Goal: Book appointment/travel/reservation

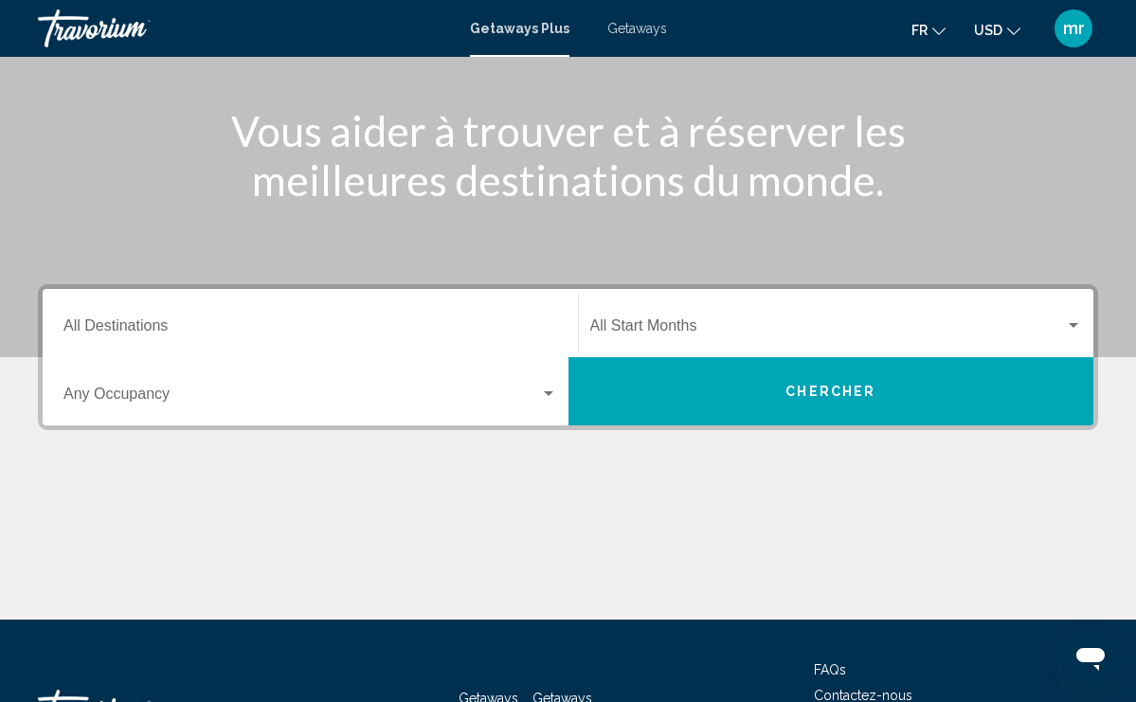
scroll to position [216, 0]
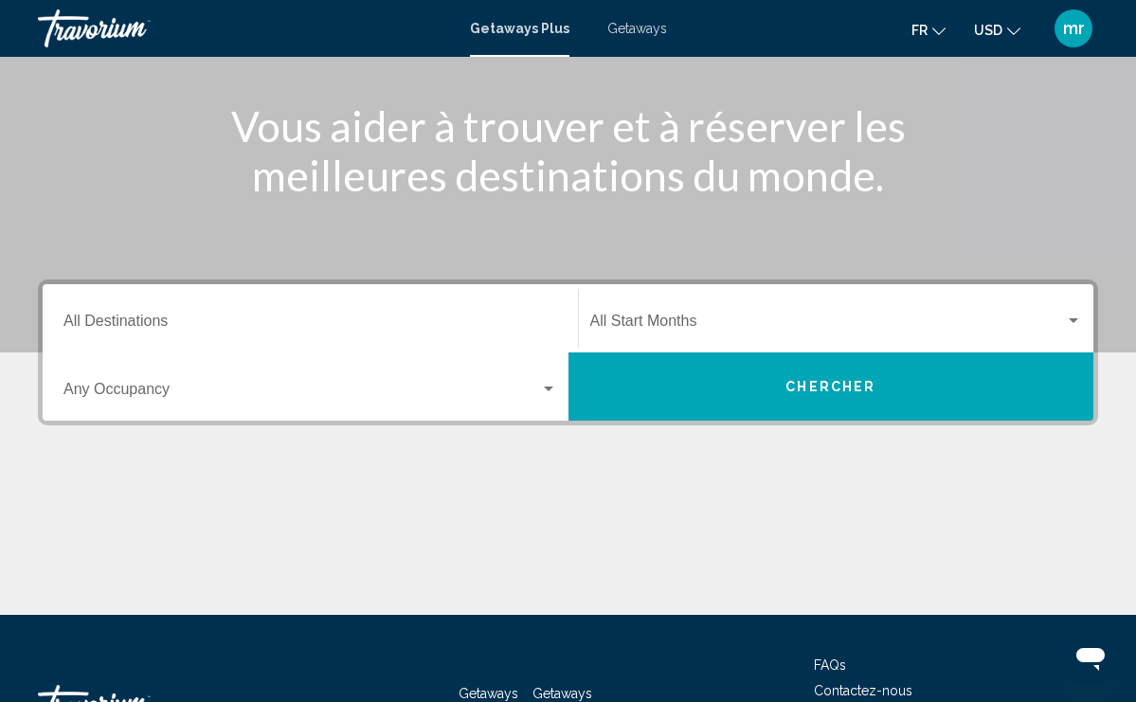
click at [556, 383] on div "Search widget" at bounding box center [548, 389] width 17 height 15
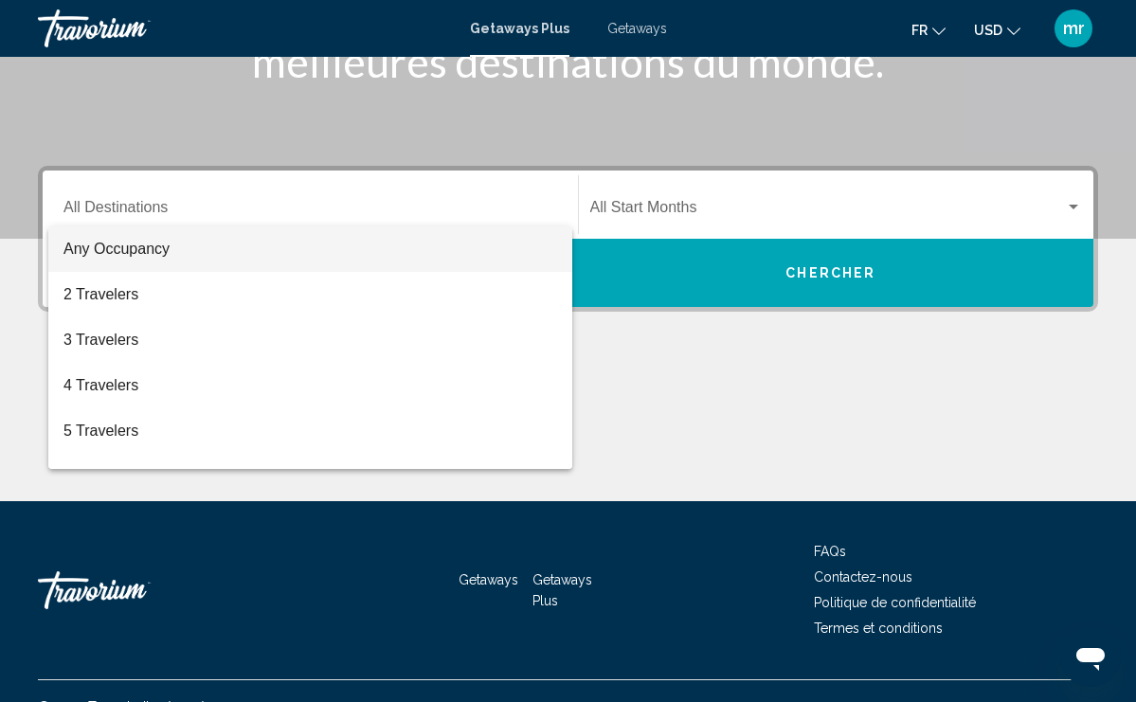
scroll to position [361, 0]
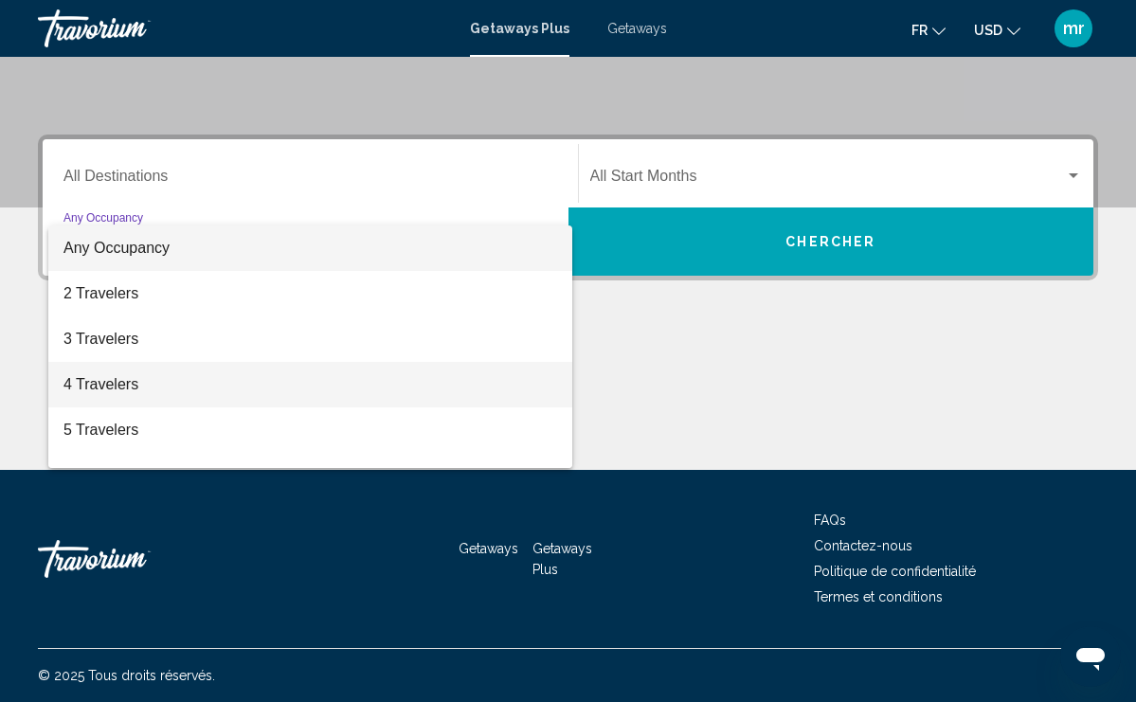
click at [392, 390] on span "4 Travelers" at bounding box center [310, 384] width 494 height 45
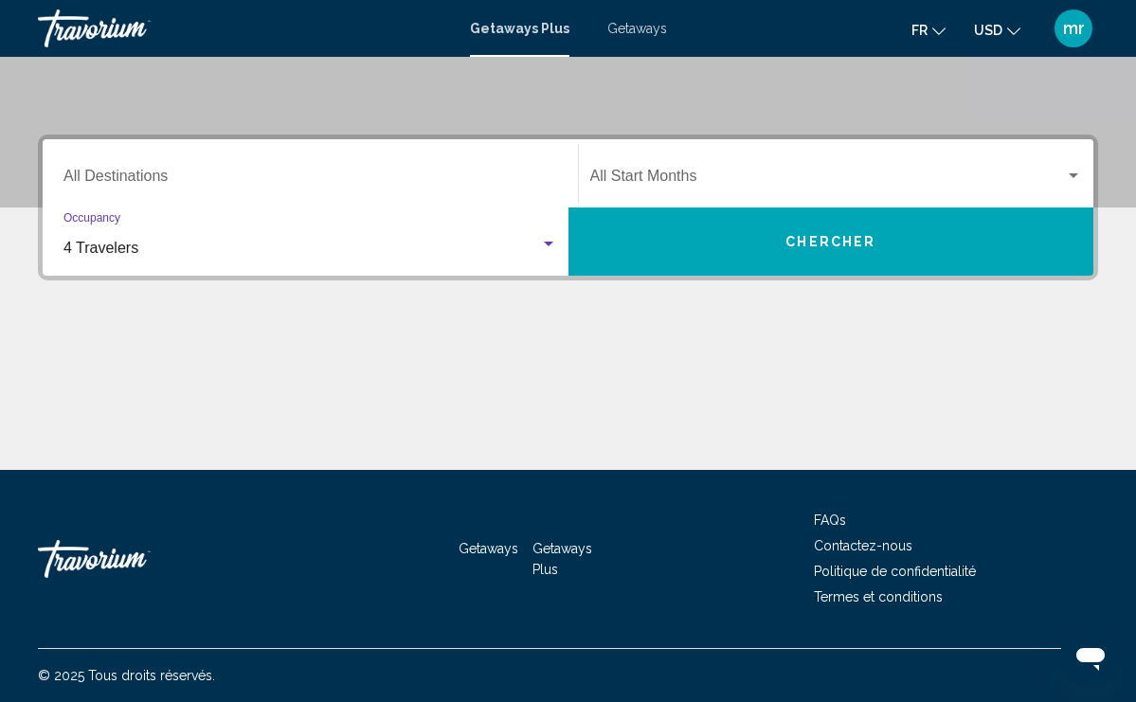
click at [405, 183] on input "Destination All Destinations" at bounding box center [310, 180] width 494 height 17
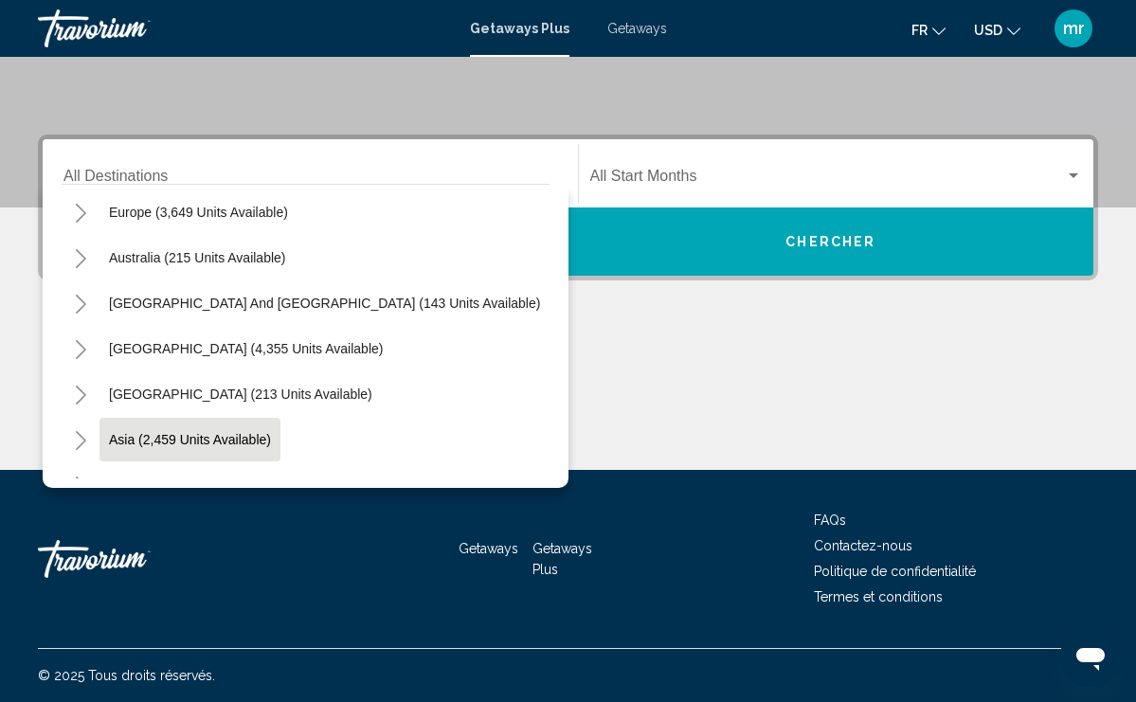
scroll to position [215, 0]
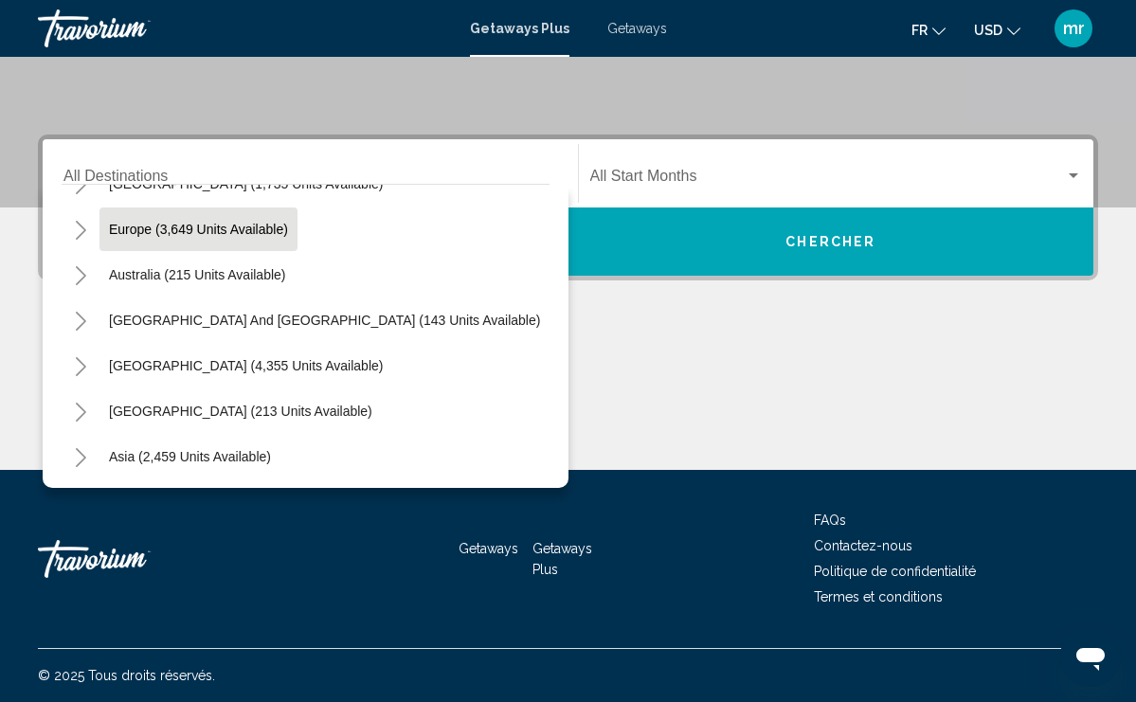
click at [250, 233] on span "Europe (3,649 units available)" at bounding box center [198, 229] width 179 height 15
type input "**********"
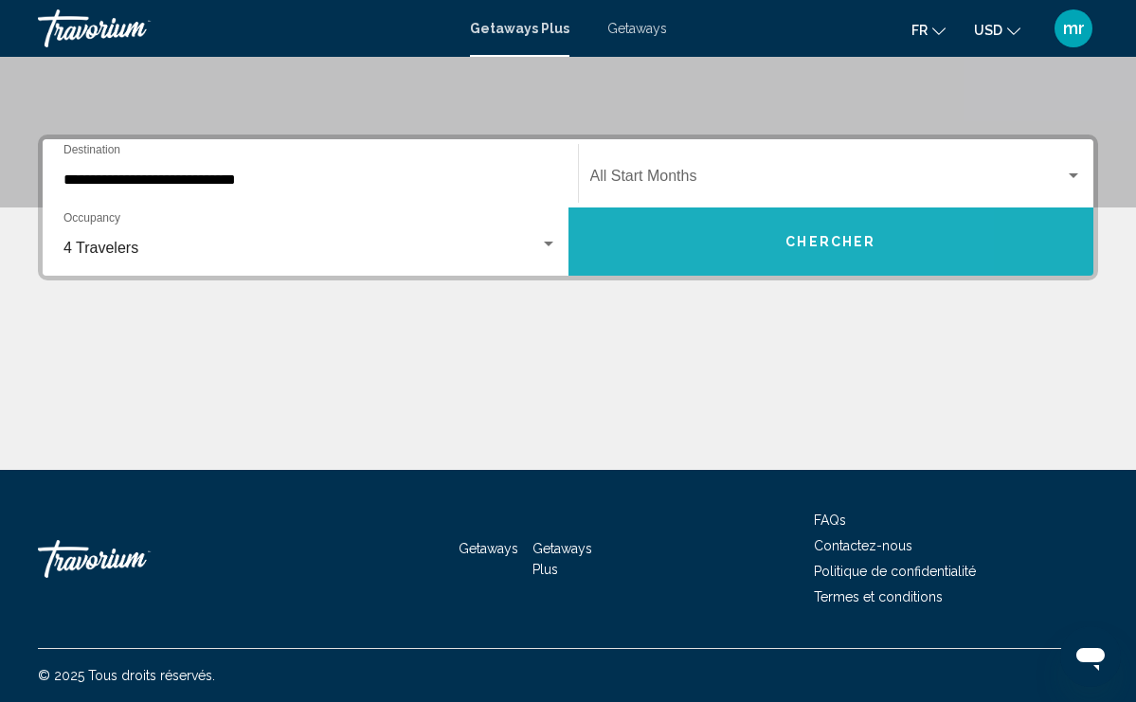
click at [683, 243] on button "Chercher" at bounding box center [832, 242] width 526 height 68
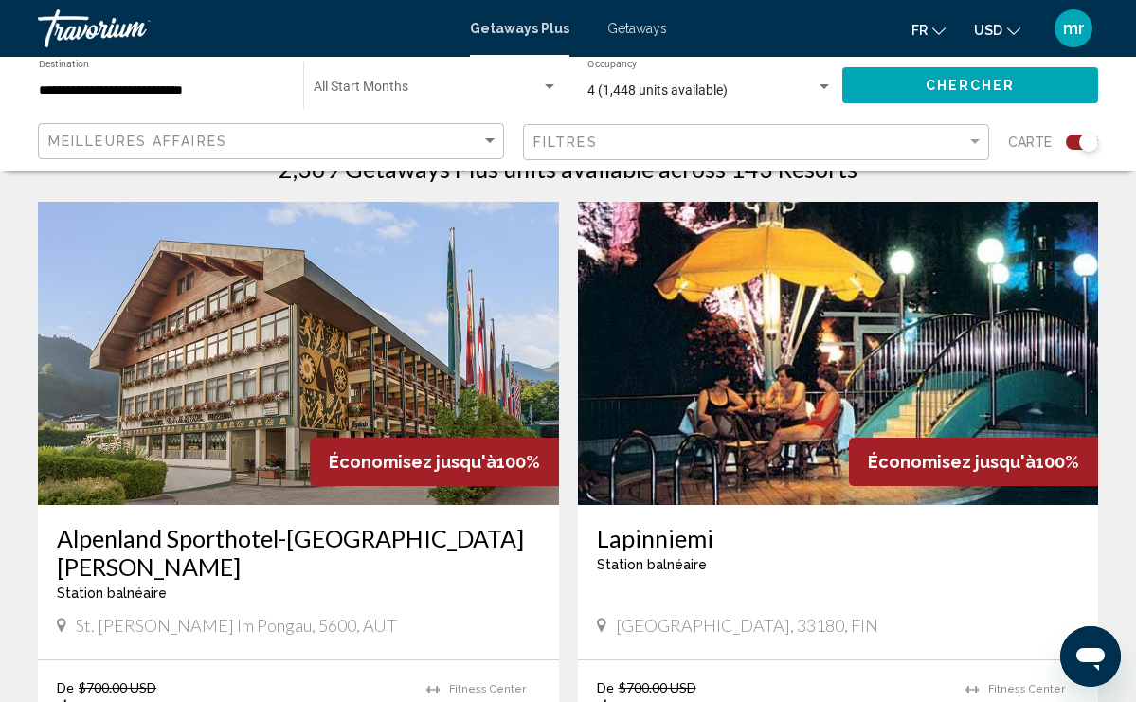
scroll to position [659, 0]
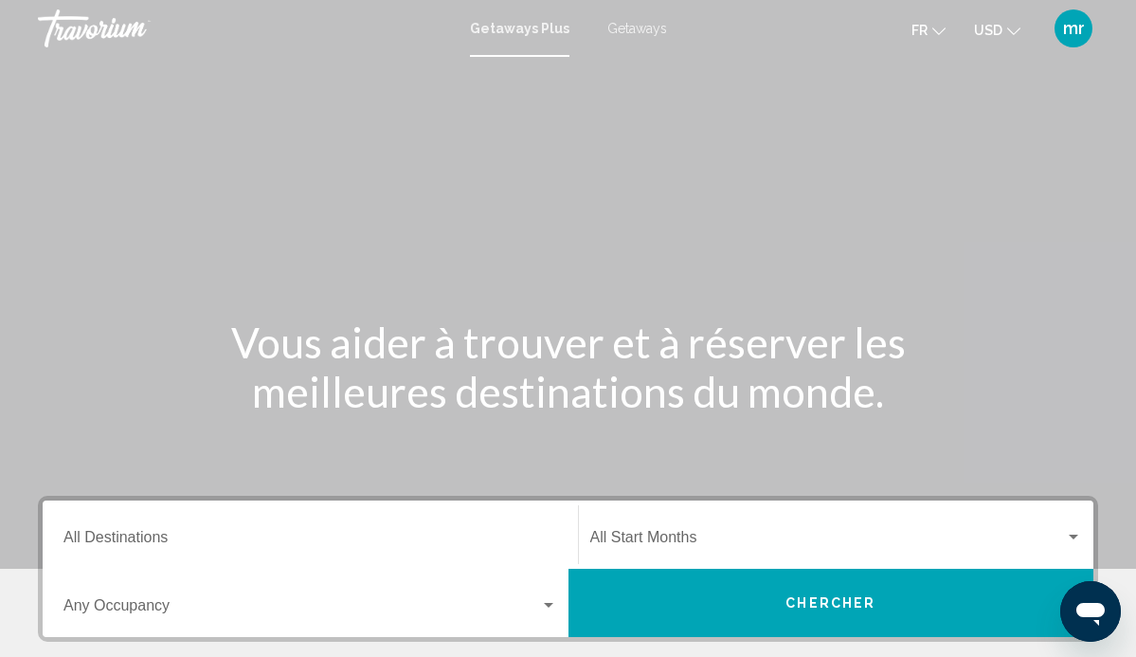
click at [126, 552] on div "Destination All Destinations" at bounding box center [310, 535] width 494 height 60
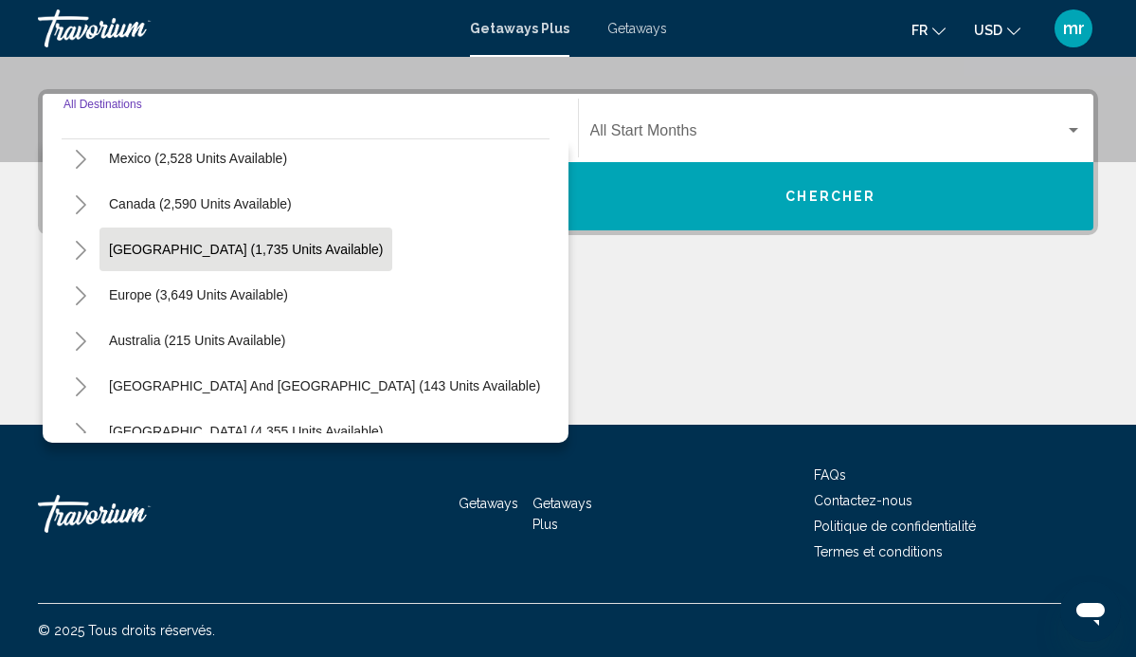
scroll to position [106, 0]
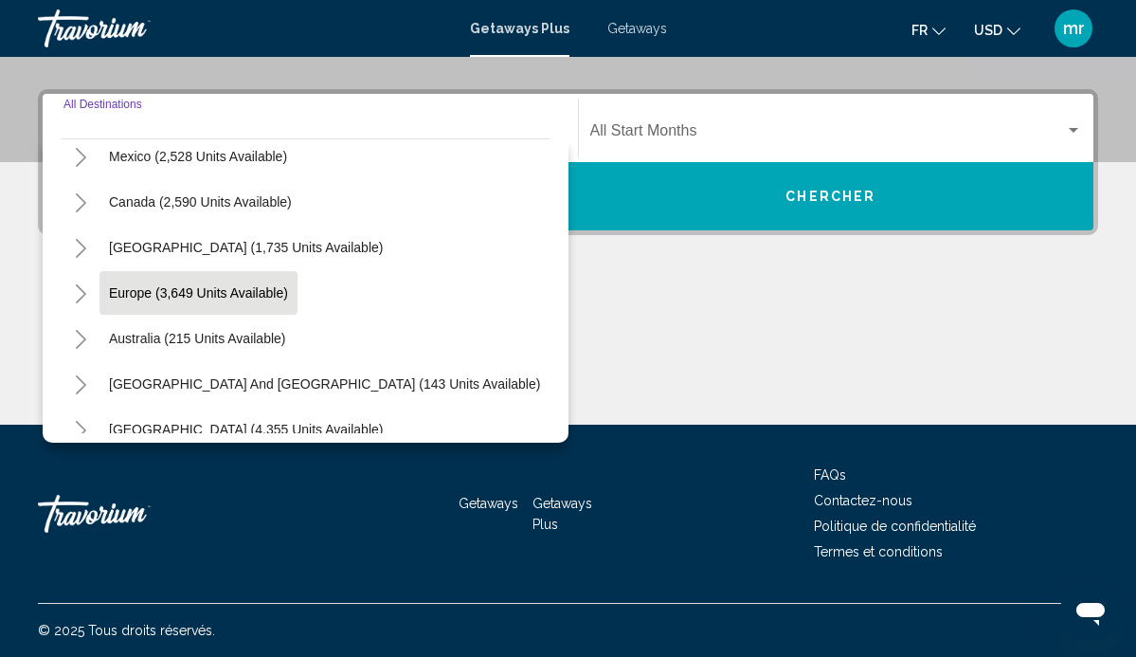
click at [219, 277] on button "Europe (3,649 units available)" at bounding box center [199, 293] width 198 height 44
type input "**********"
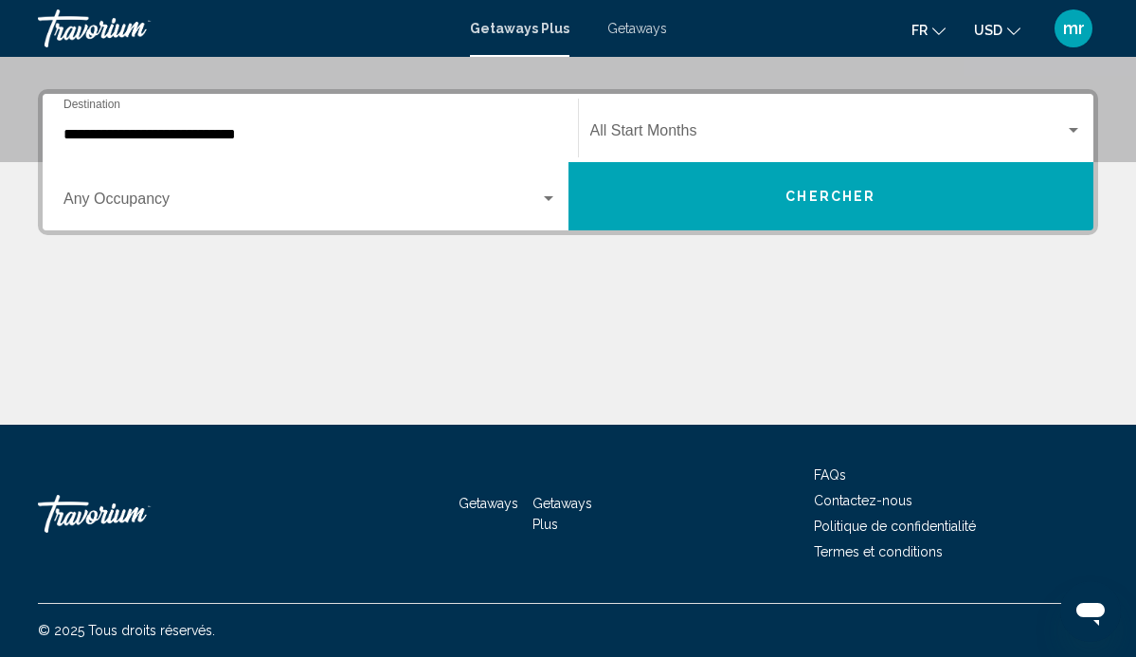
click at [132, 201] on span "Search widget" at bounding box center [301, 202] width 477 height 17
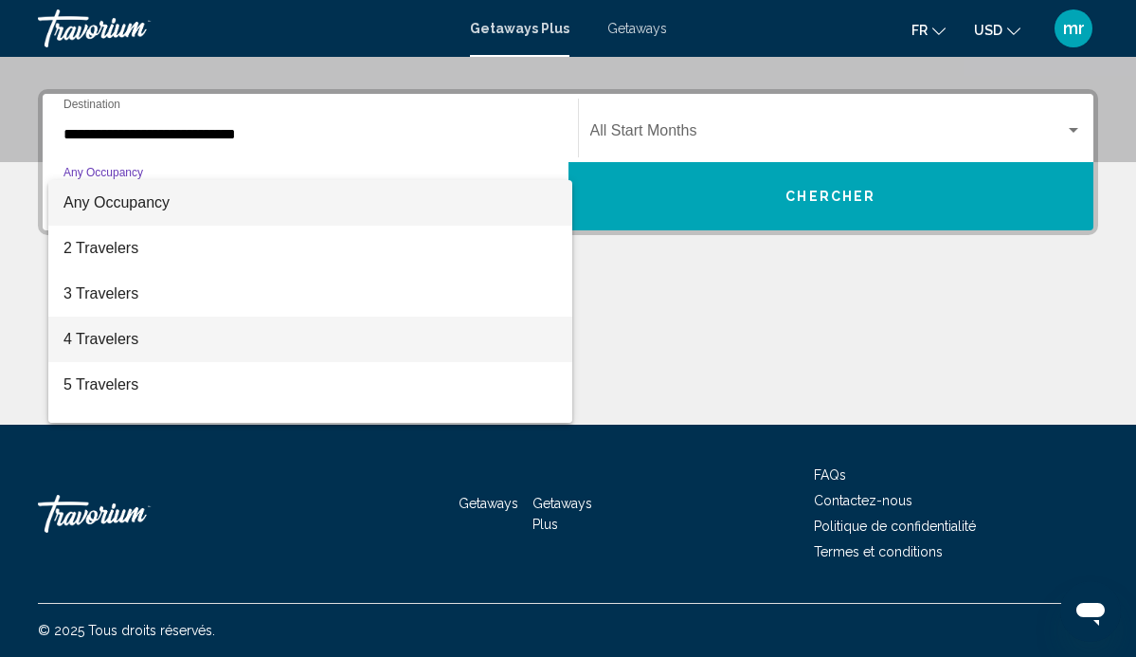
drag, startPoint x: 131, startPoint y: 316, endPoint x: 126, endPoint y: 343, distance: 27.9
click at [126, 343] on div "Any Occupancy 2 Travelers 3 Travelers 4 Travelers 5 Travelers 6 Travelers 7 Tra…" at bounding box center [310, 301] width 524 height 243
click at [126, 344] on span "4 Travelers" at bounding box center [310, 339] width 494 height 45
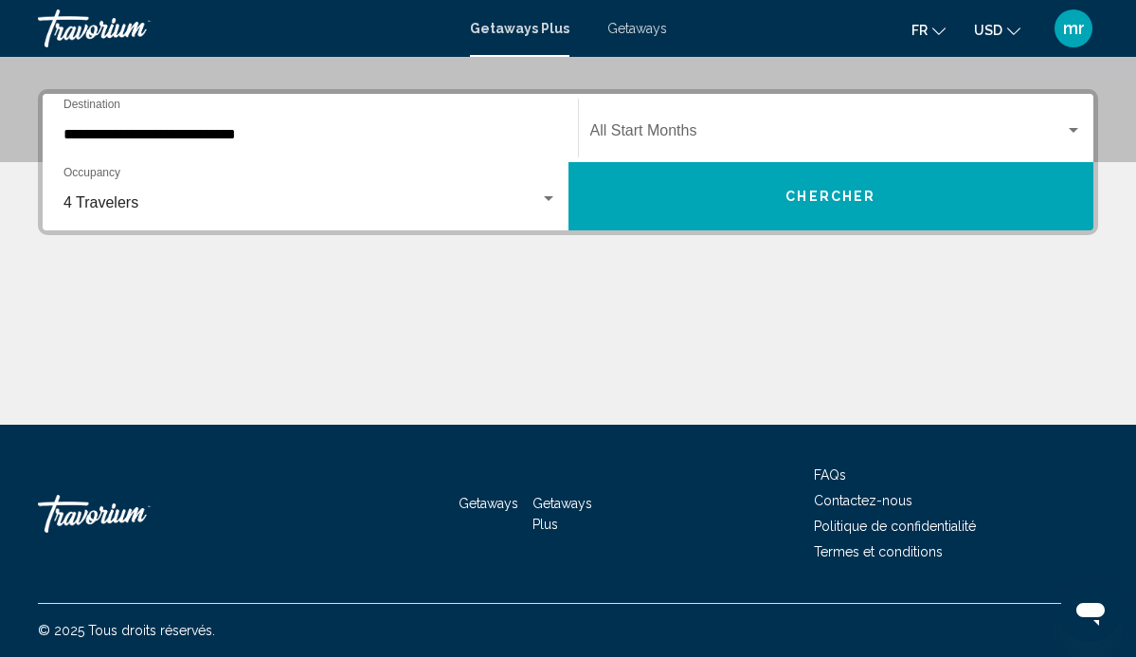
click at [667, 144] on div "Start Month All Start Months" at bounding box center [836, 129] width 493 height 60
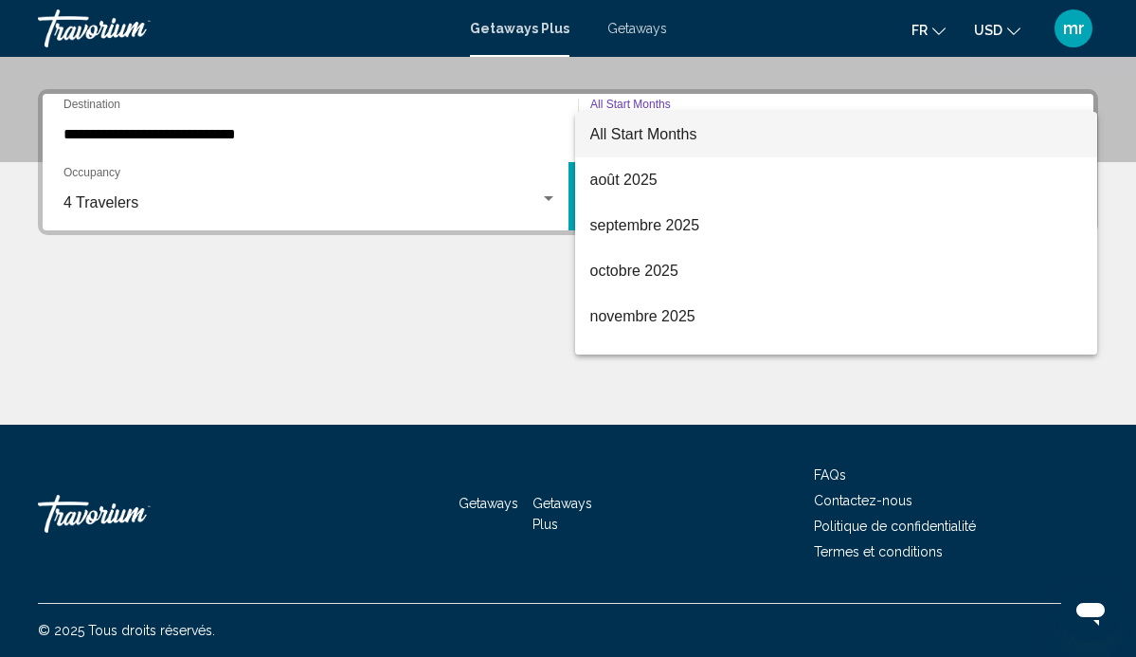
click at [495, 323] on div at bounding box center [568, 328] width 1136 height 657
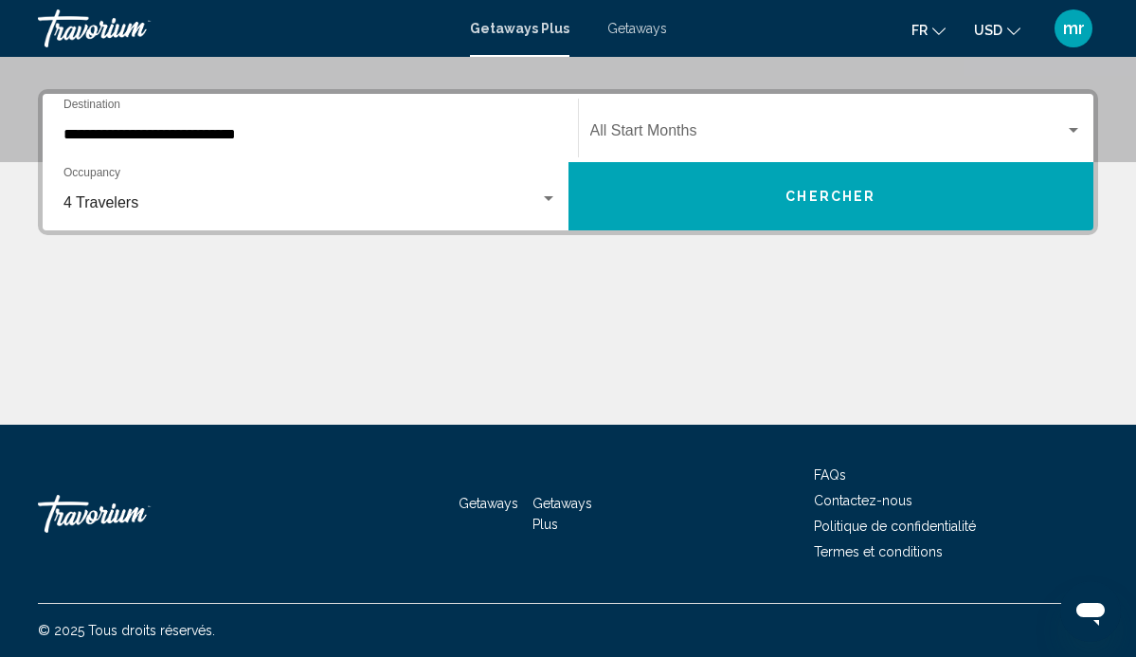
click at [744, 172] on button "Chercher" at bounding box center [832, 196] width 526 height 68
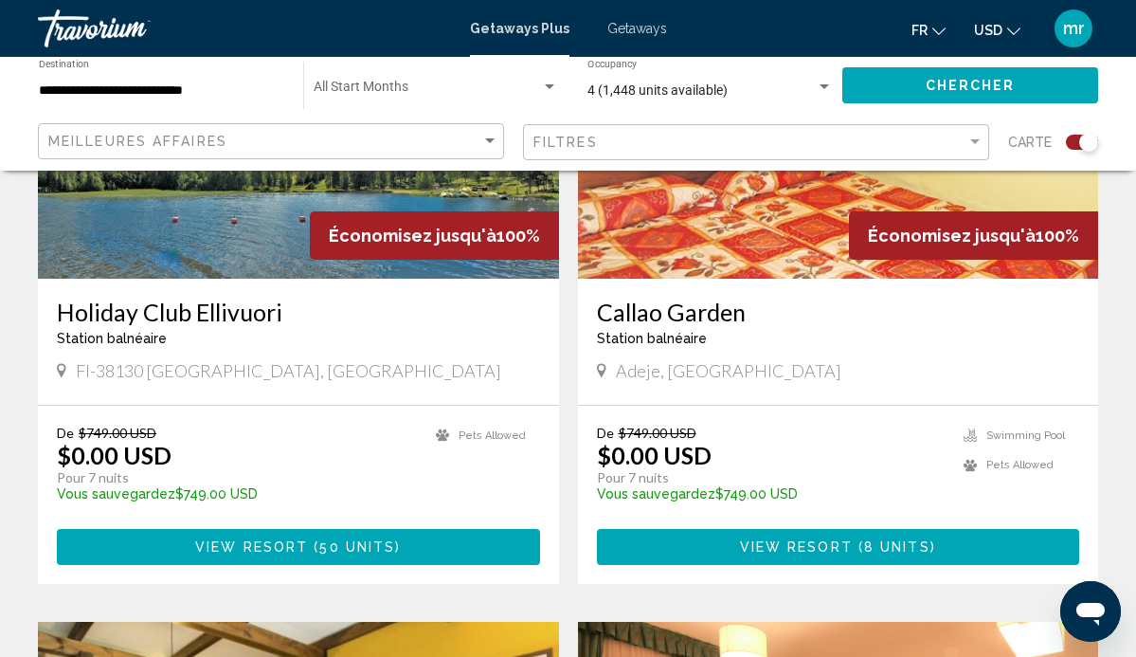
scroll to position [1658, 0]
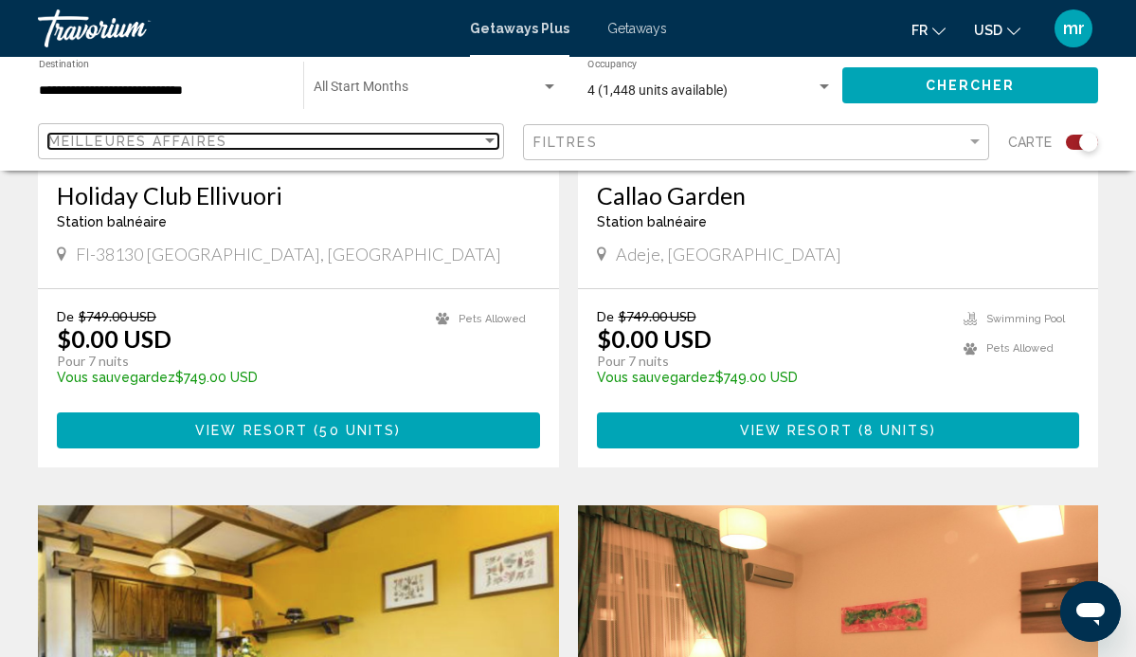
click at [450, 145] on div "Meilleures affaires" at bounding box center [264, 141] width 433 height 15
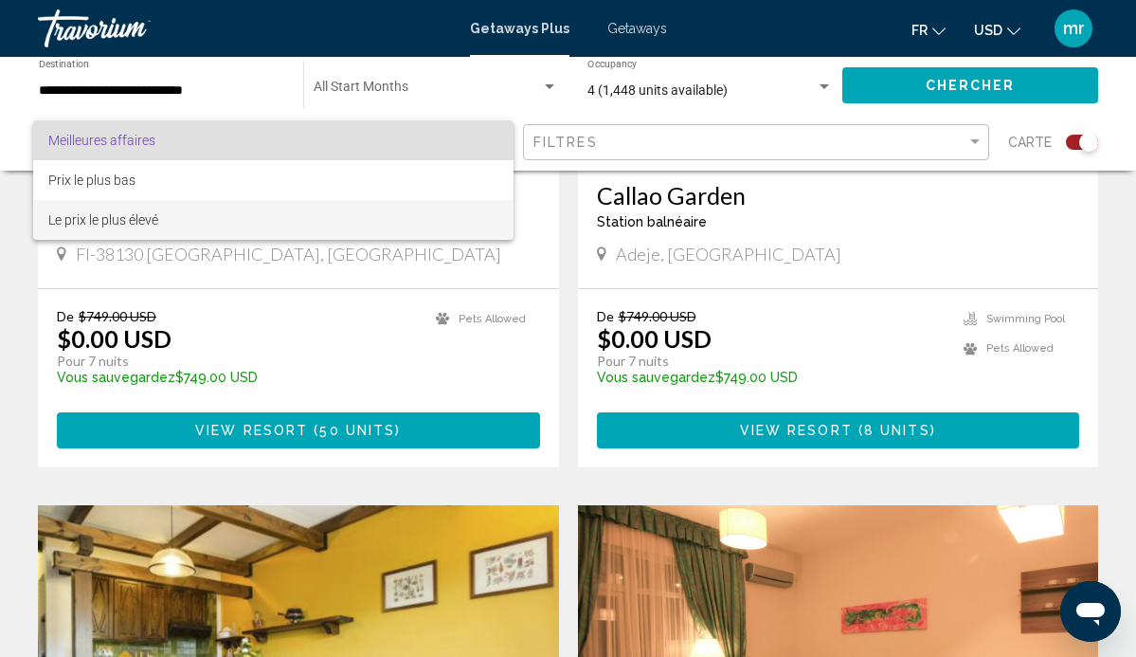
click at [311, 214] on span "Le prix le plus élevé" at bounding box center [273, 220] width 450 height 40
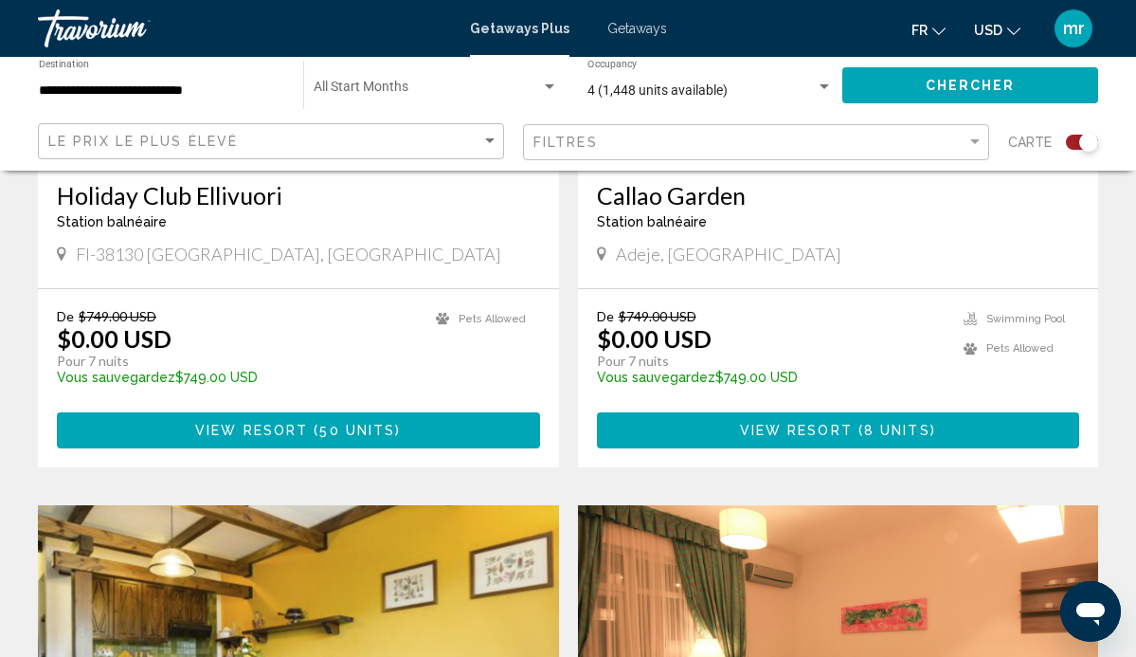
click at [912, 67] on div "Chercher" at bounding box center [980, 85] width 275 height 57
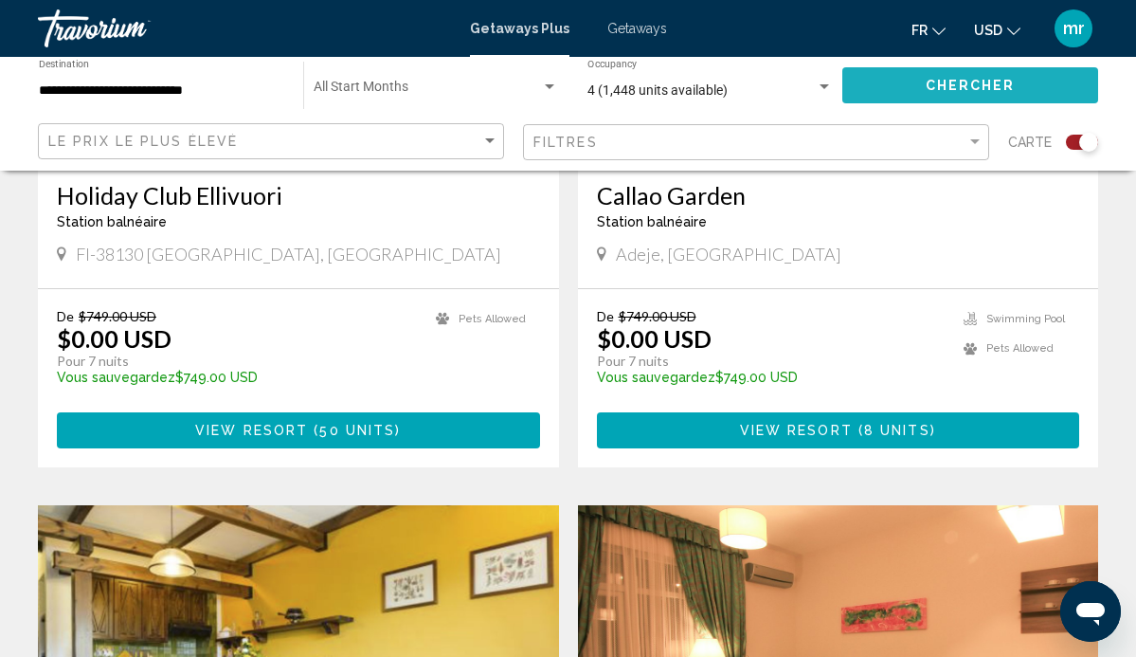
click at [913, 82] on button "Chercher" at bounding box center [971, 84] width 256 height 35
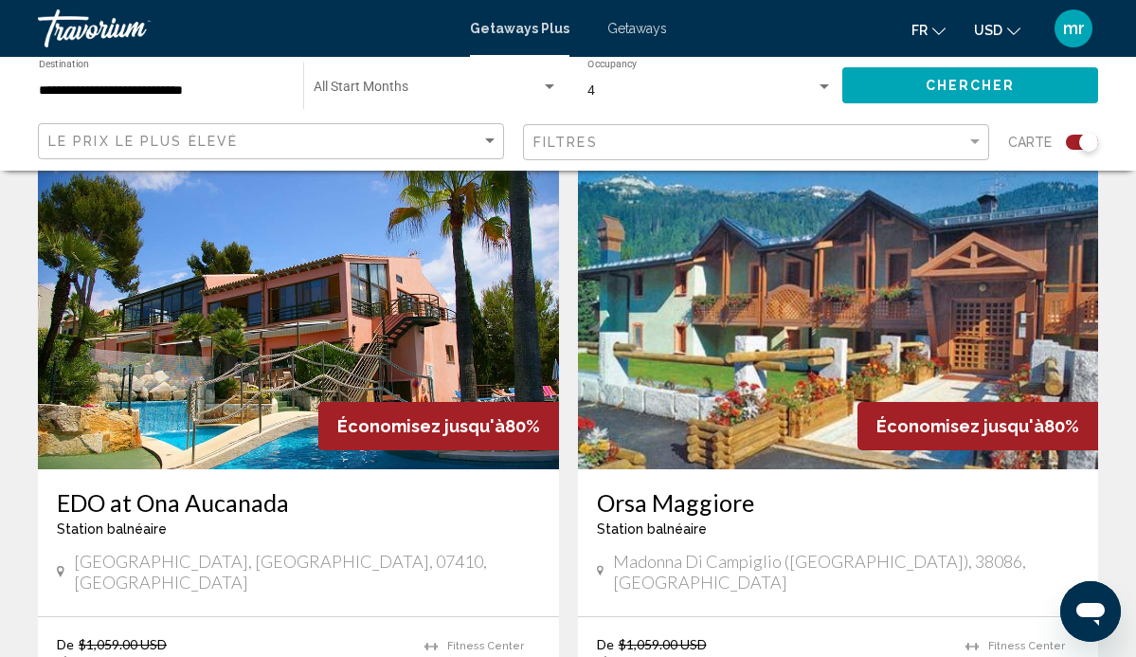
scroll to position [2026, 0]
click at [302, 264] on img "Main content" at bounding box center [298, 317] width 521 height 303
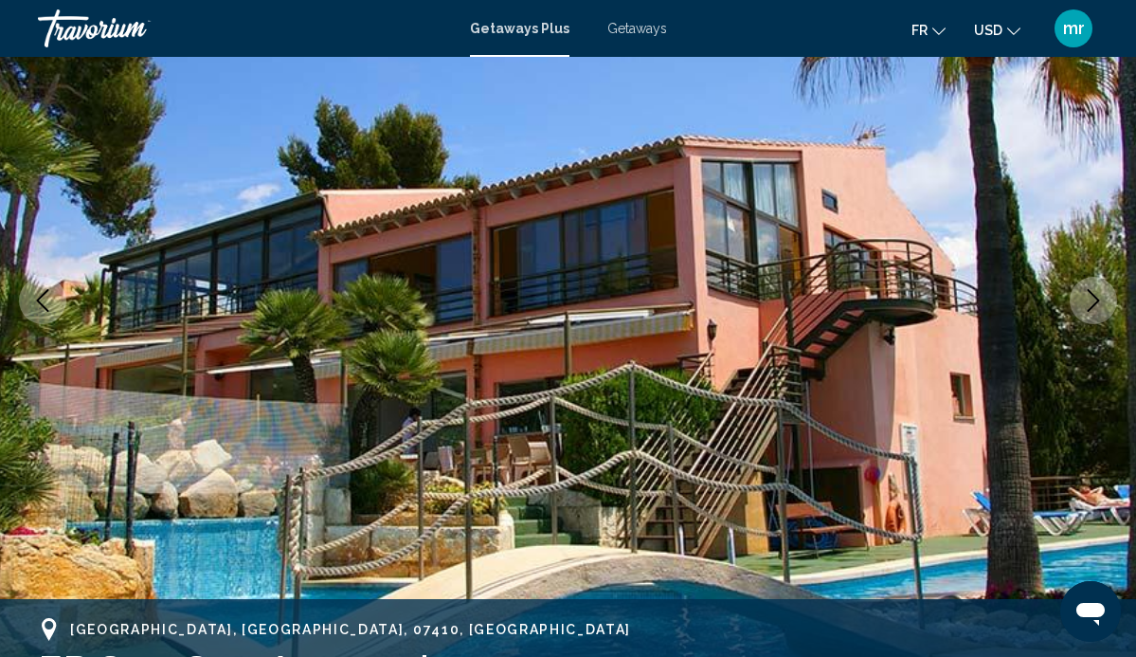
scroll to position [203, 0]
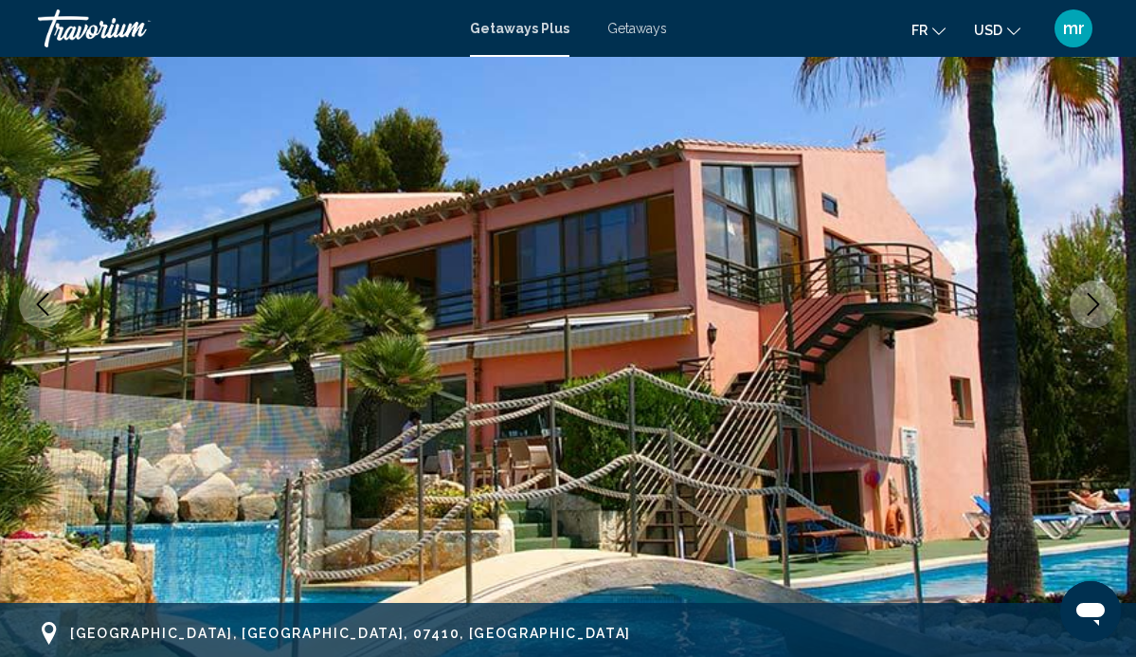
click at [1101, 299] on icon "Next image" at bounding box center [1093, 304] width 23 height 23
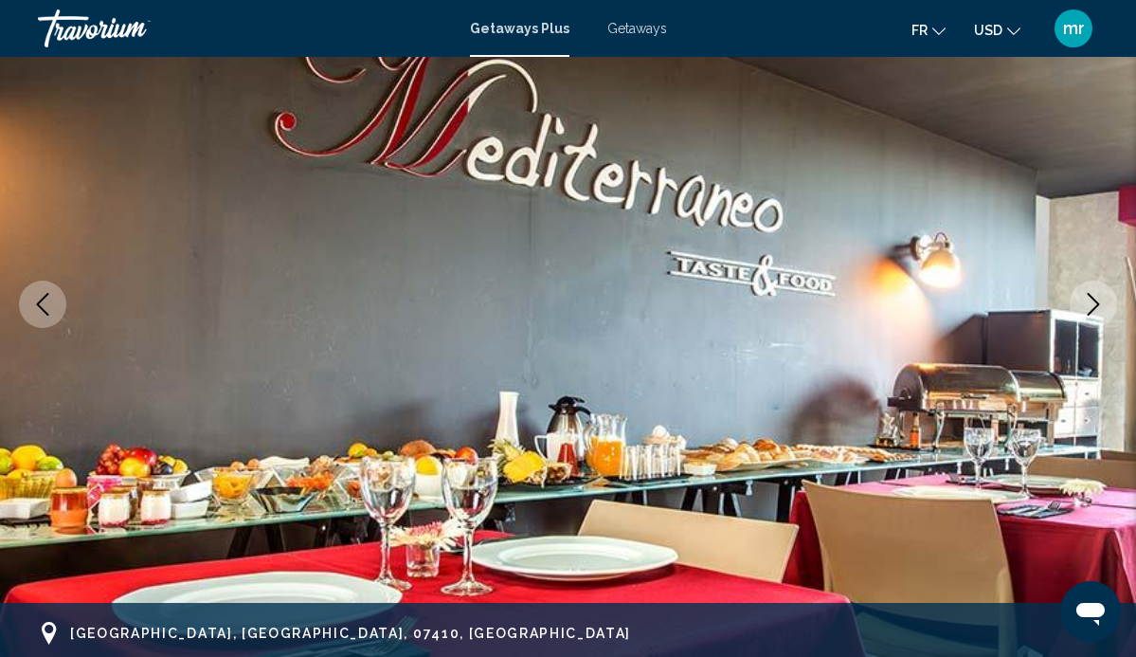
click at [1100, 299] on icon "Next image" at bounding box center [1093, 304] width 23 height 23
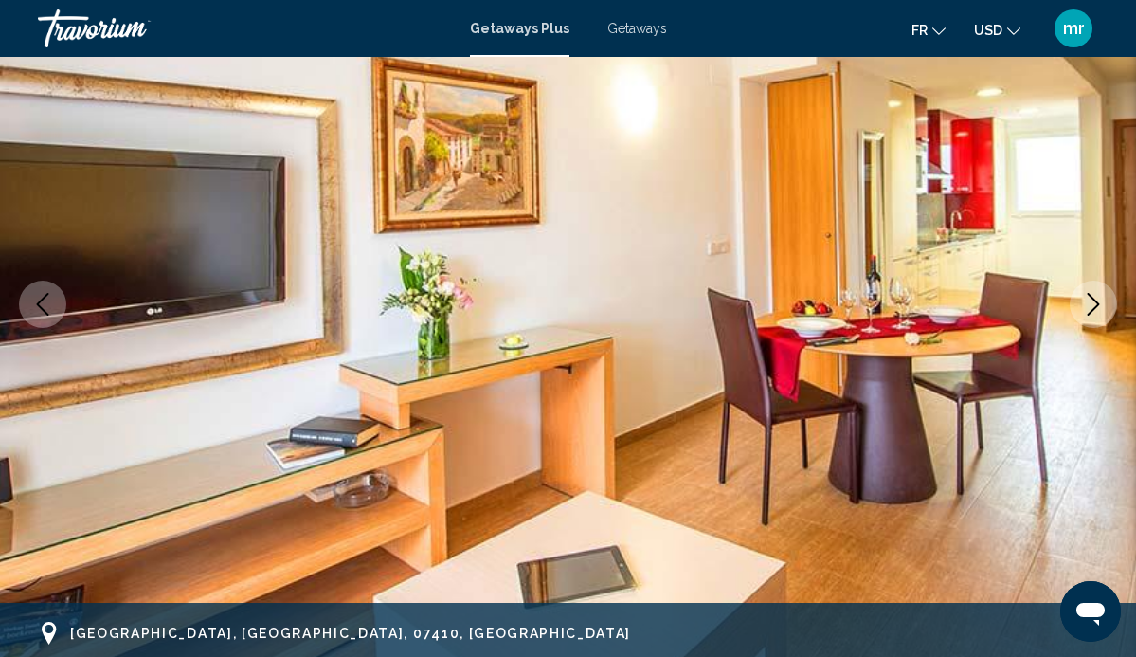
click at [1100, 299] on icon "Next image" at bounding box center [1093, 304] width 23 height 23
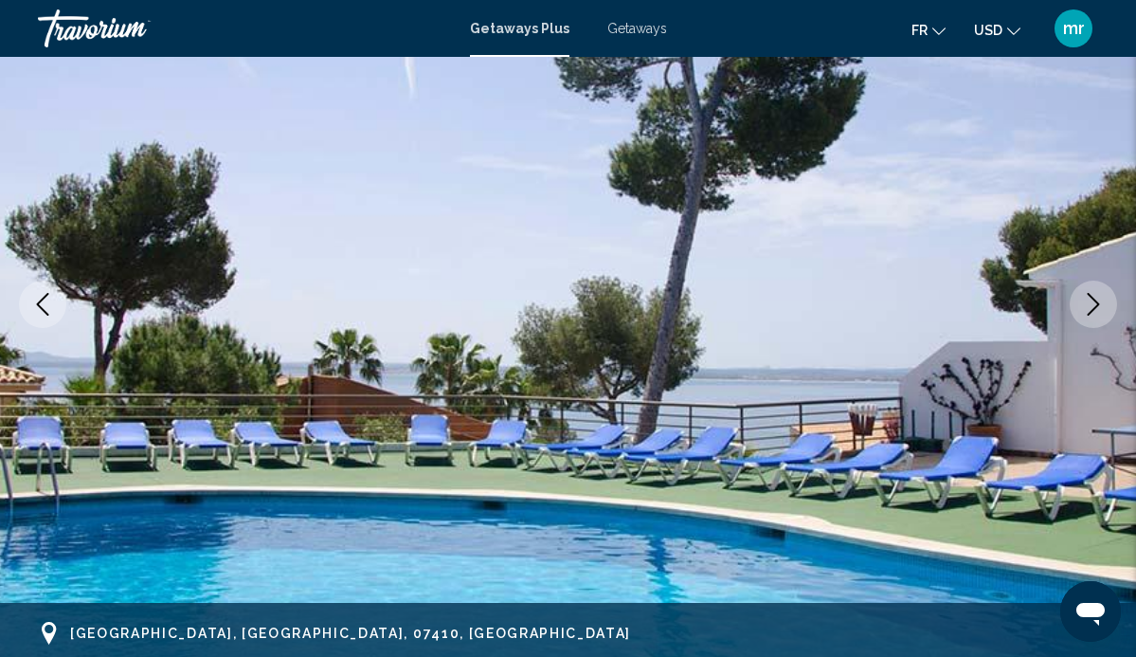
click at [1100, 299] on icon "Next image" at bounding box center [1093, 304] width 23 height 23
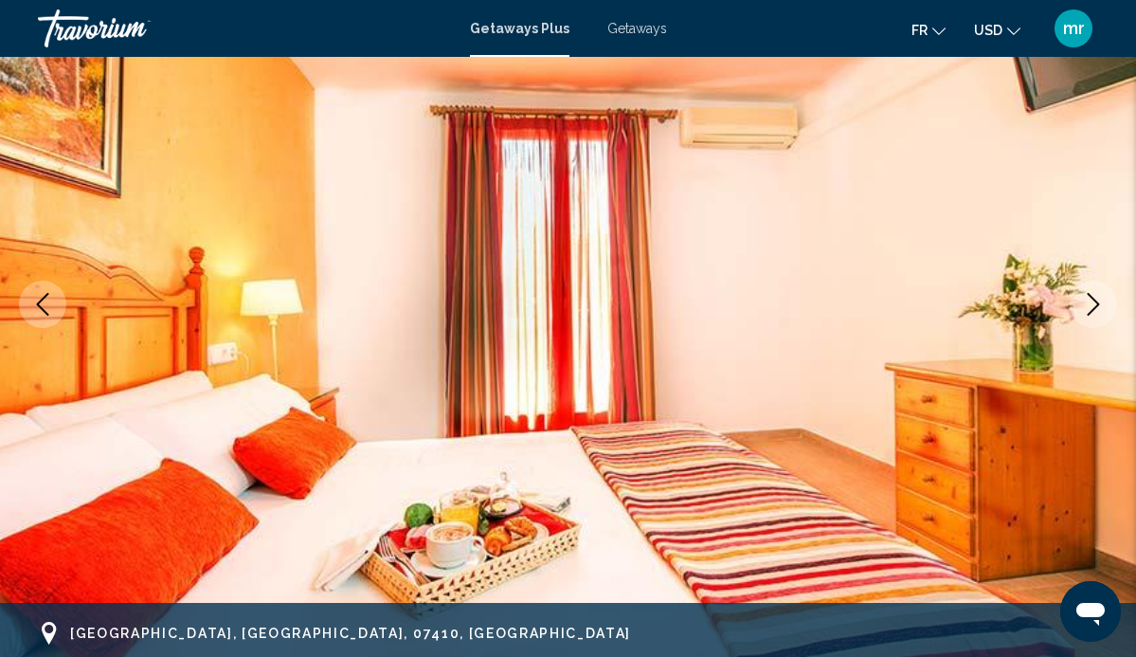
click at [1100, 299] on icon "Next image" at bounding box center [1093, 304] width 23 height 23
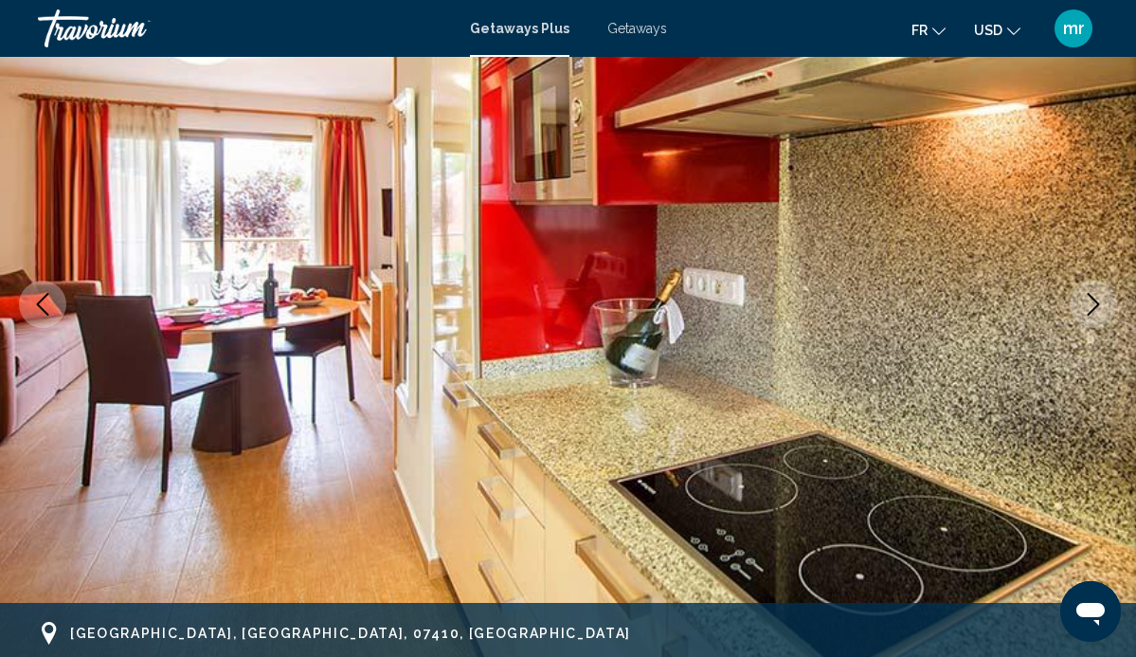
click at [1100, 299] on icon "Next image" at bounding box center [1093, 304] width 23 height 23
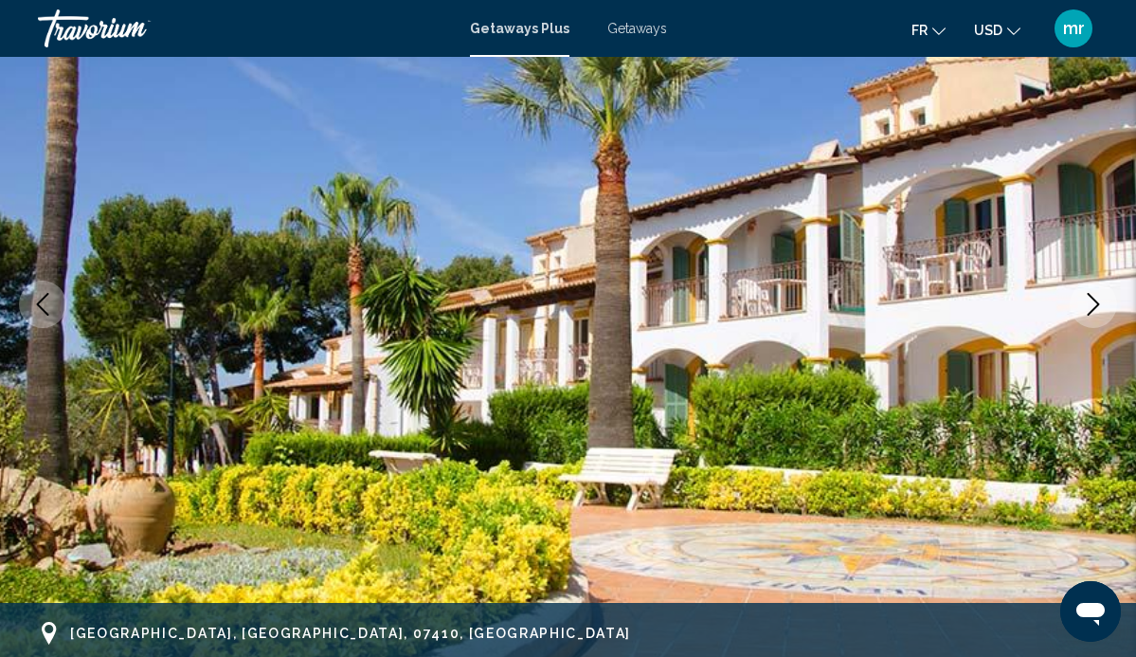
click at [1100, 299] on icon "Next image" at bounding box center [1093, 304] width 23 height 23
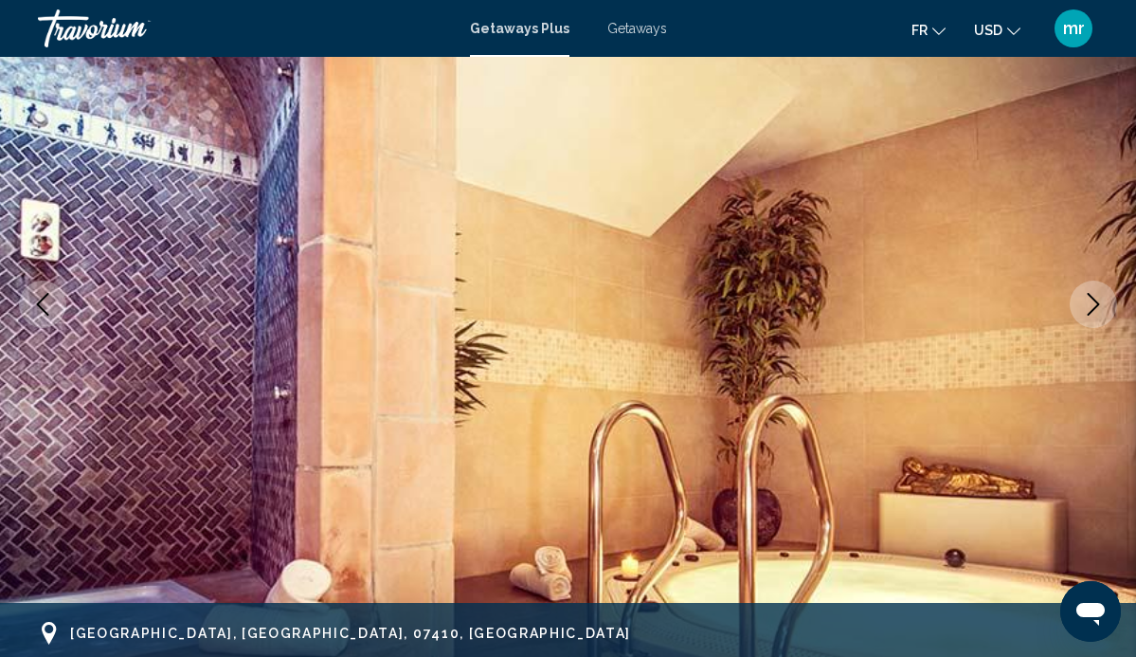
click at [1101, 282] on button "Next image" at bounding box center [1093, 304] width 47 height 47
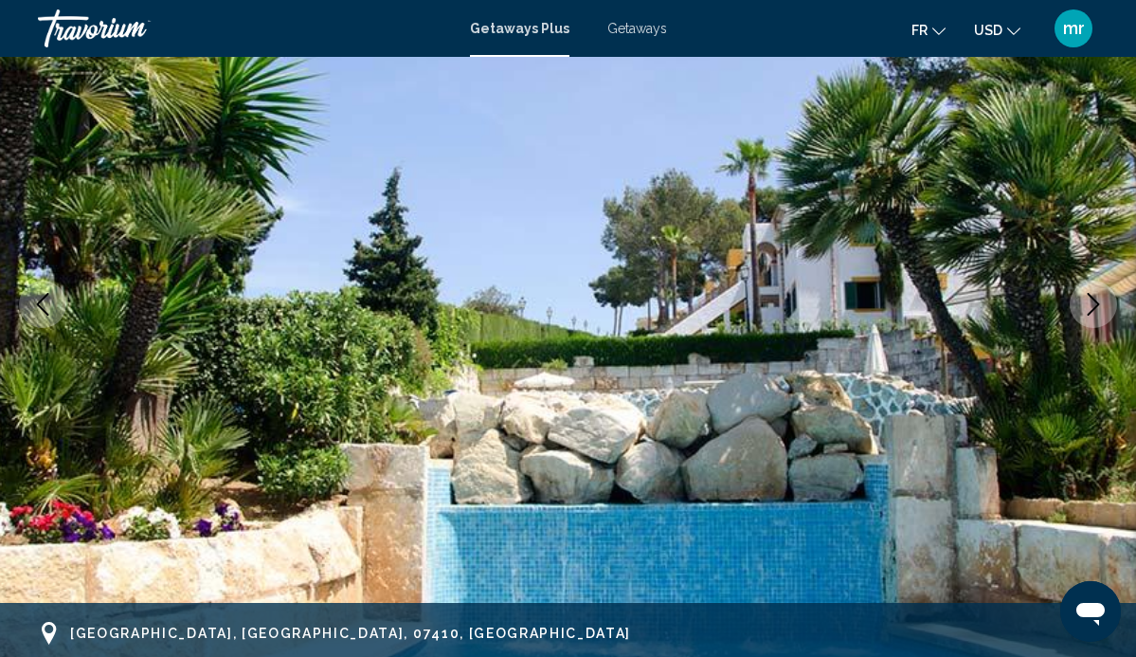
click at [1101, 282] on button "Next image" at bounding box center [1093, 304] width 47 height 47
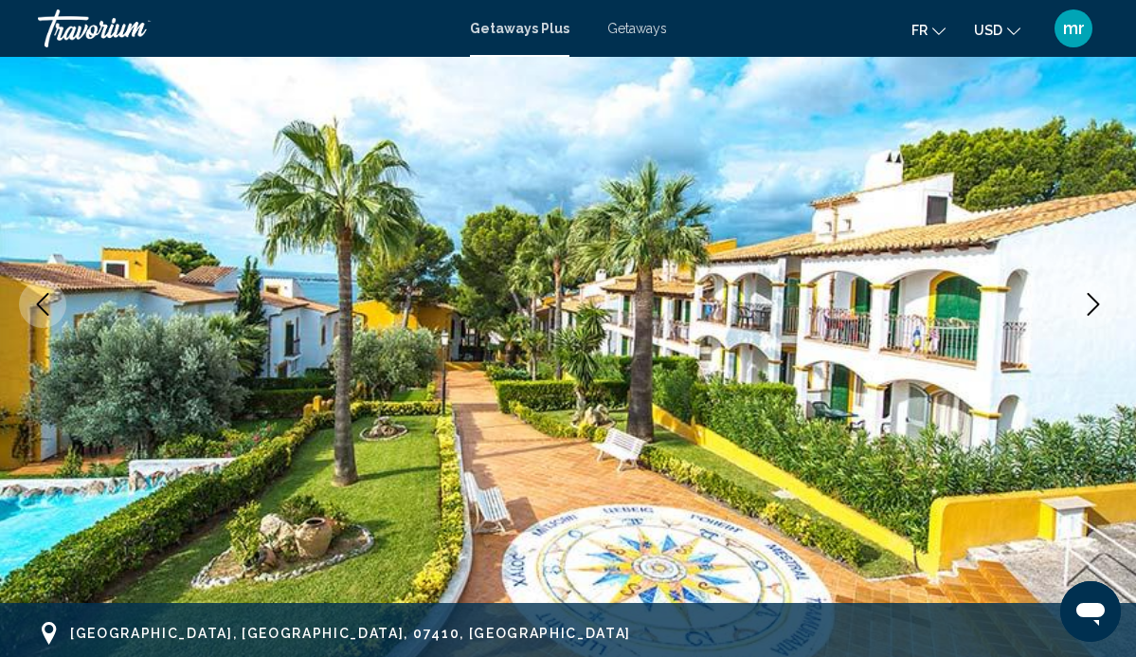
click at [1101, 282] on button "Next image" at bounding box center [1093, 304] width 47 height 47
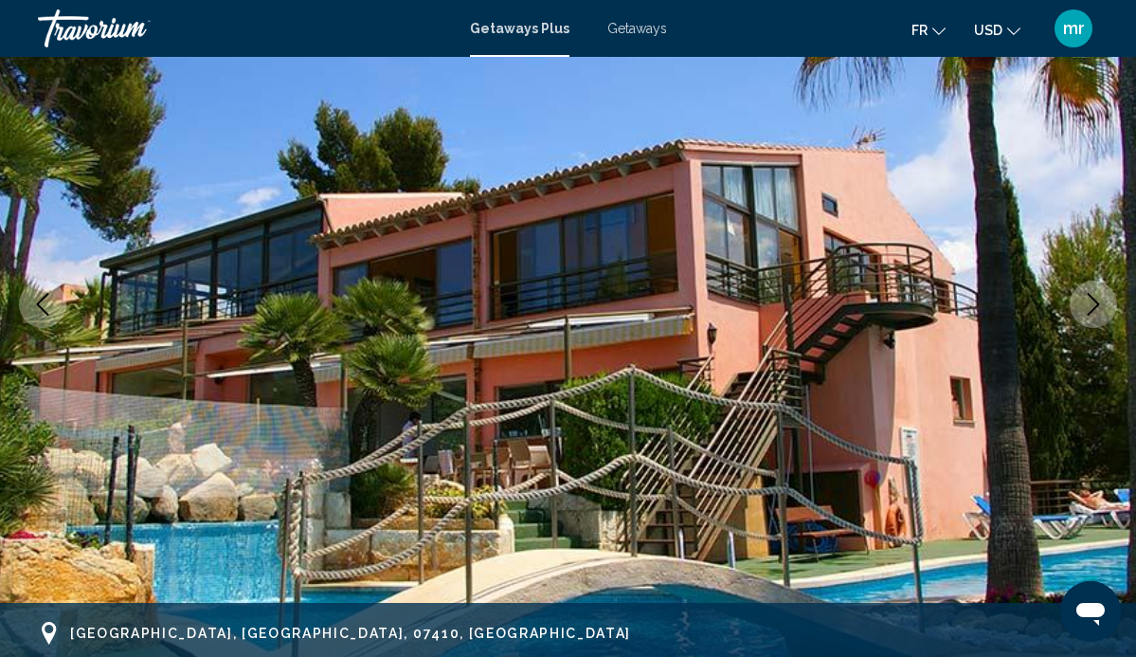
click at [1101, 282] on button "Next image" at bounding box center [1093, 304] width 47 height 47
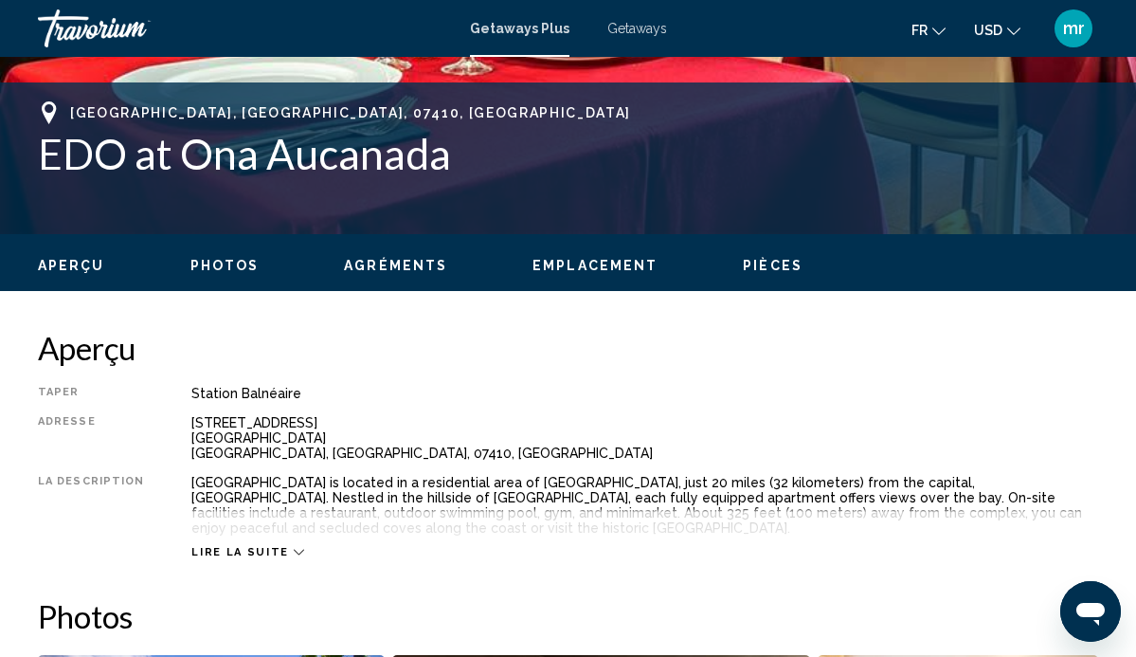
scroll to position [341, 0]
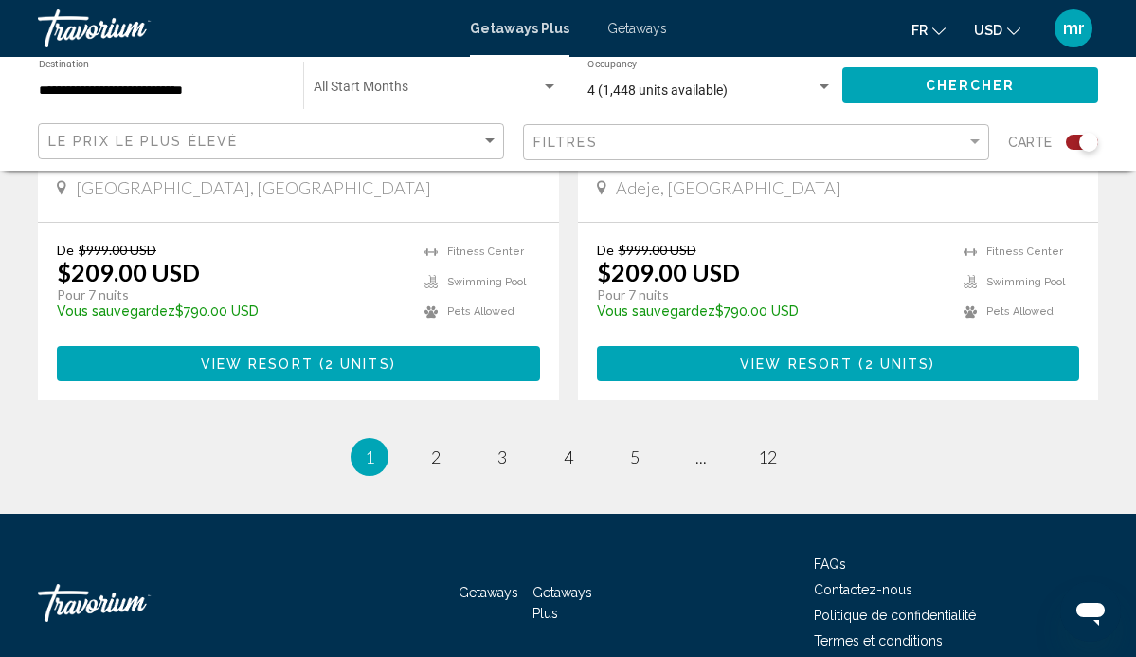
scroll to position [4377, 0]
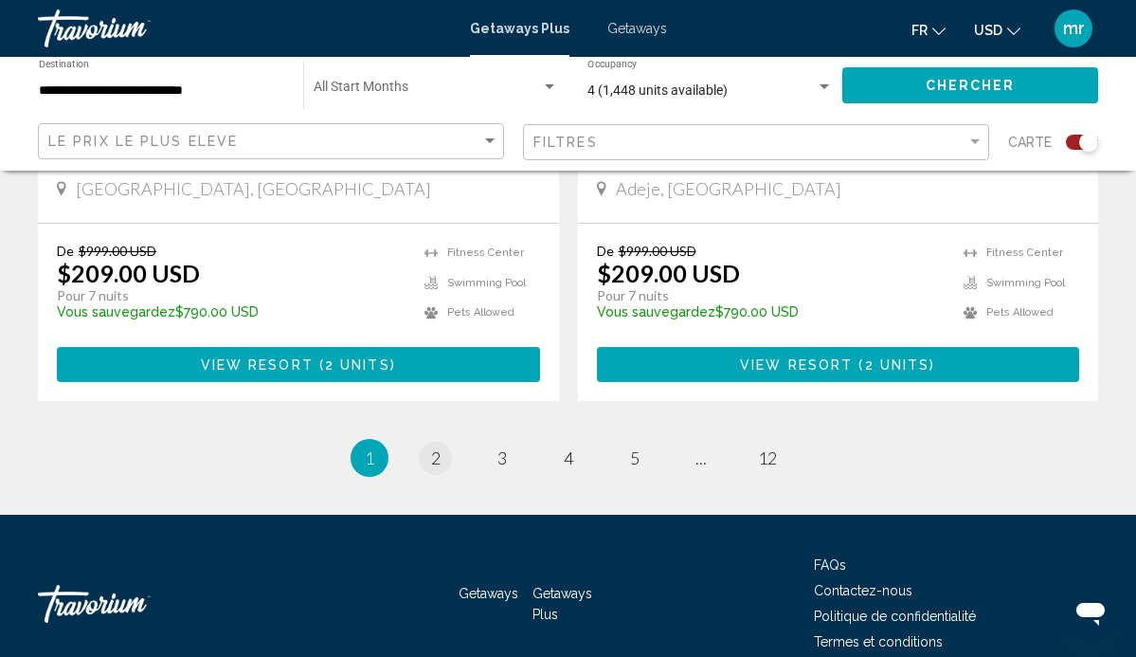
click at [440, 447] on span "2" at bounding box center [435, 457] width 9 height 21
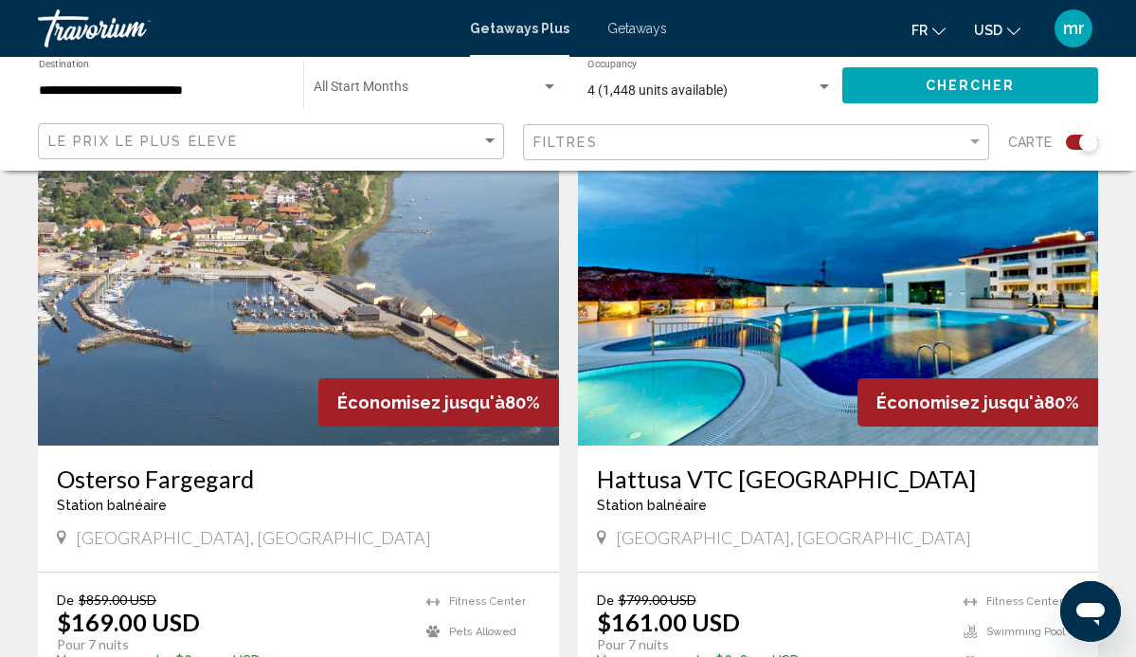
scroll to position [3935, 0]
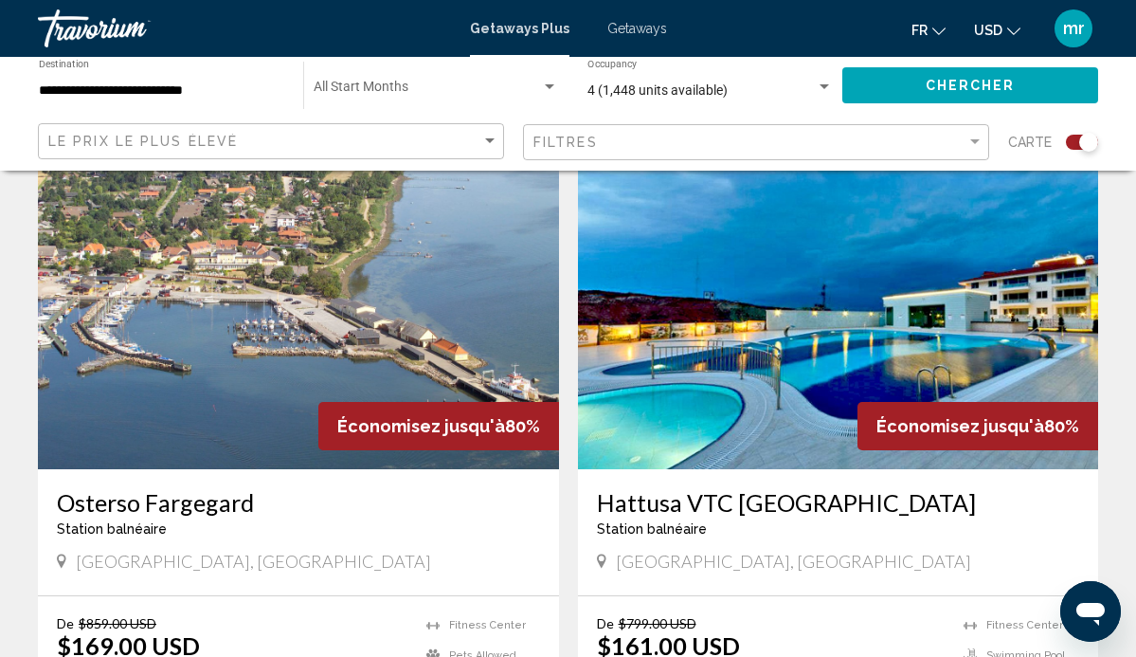
drag, startPoint x: 598, startPoint y: 453, endPoint x: 640, endPoint y: 455, distance: 41.7
drag, startPoint x: 813, startPoint y: 461, endPoint x: 775, endPoint y: 460, distance: 37.9
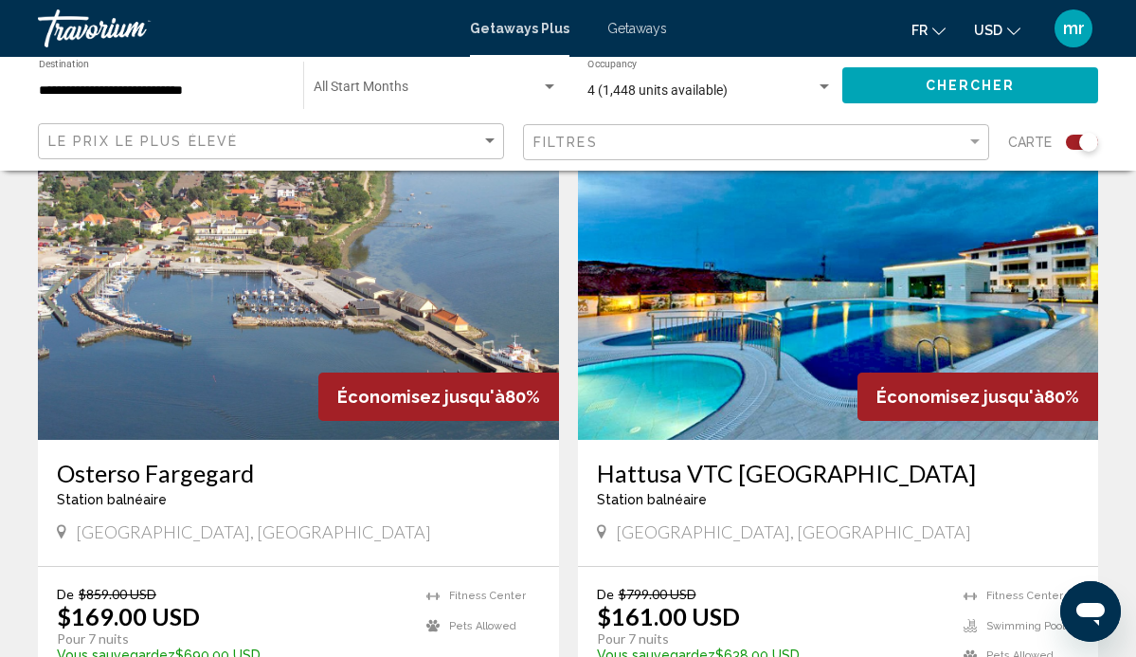
scroll to position [3959, 0]
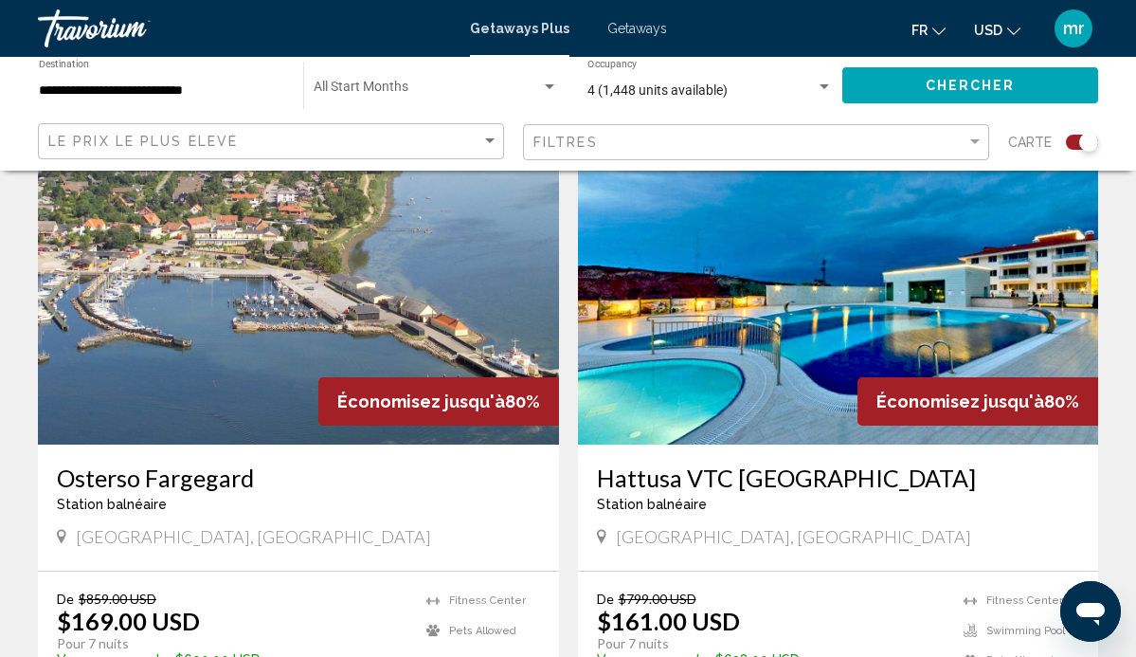
click at [756, 304] on img "Main content" at bounding box center [838, 292] width 521 height 303
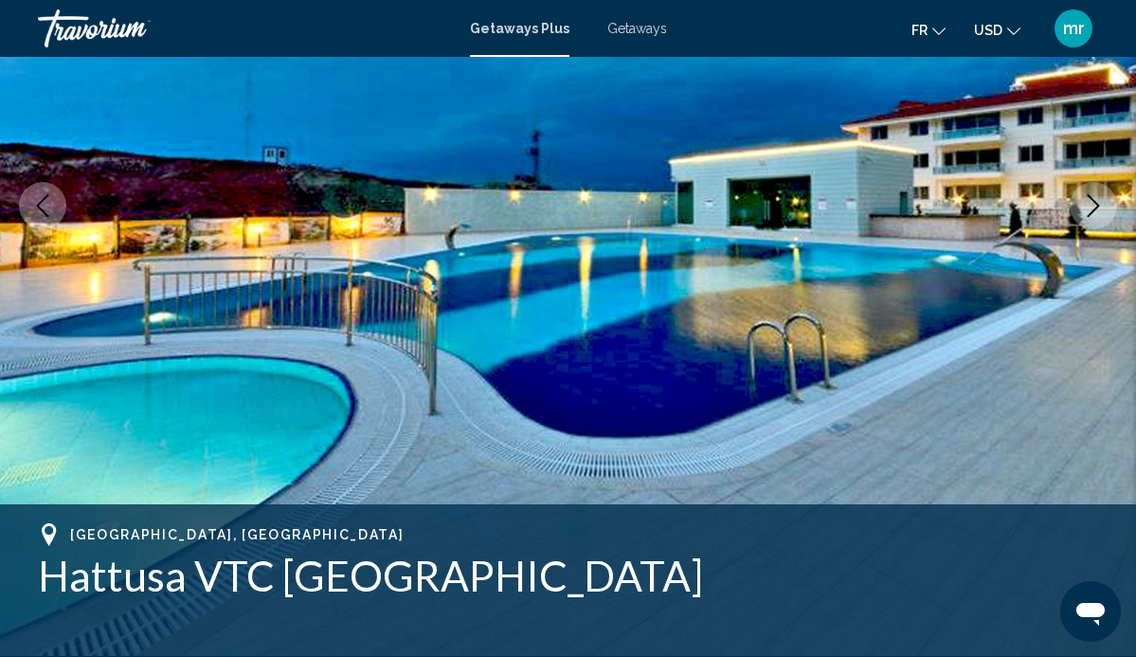
scroll to position [62, 0]
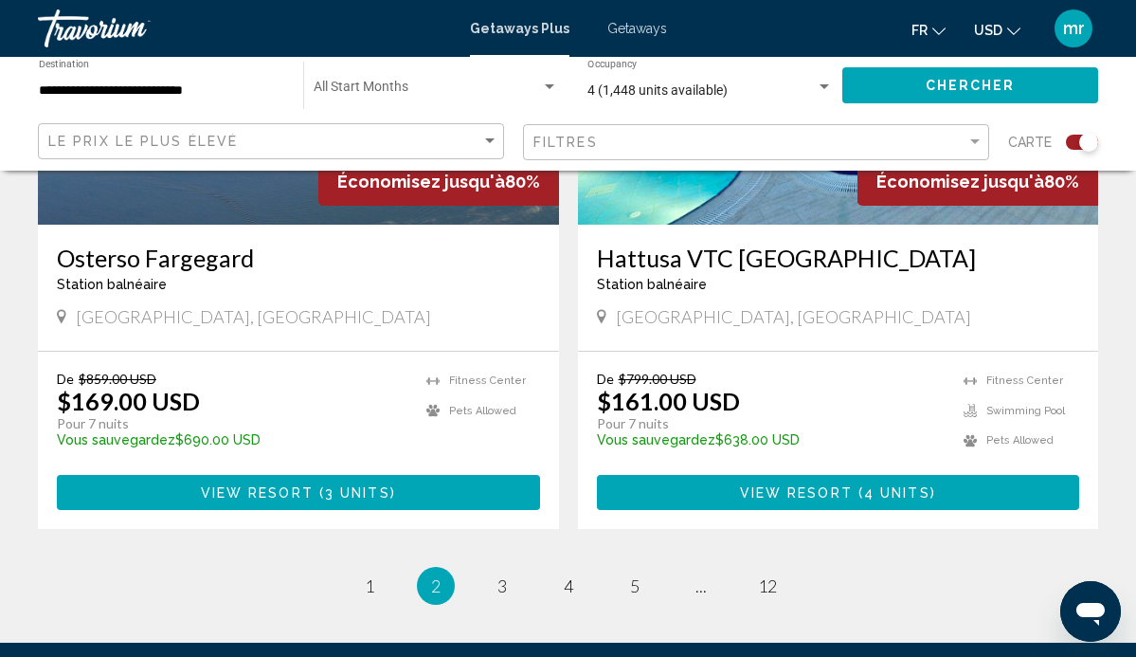
scroll to position [4195, 0]
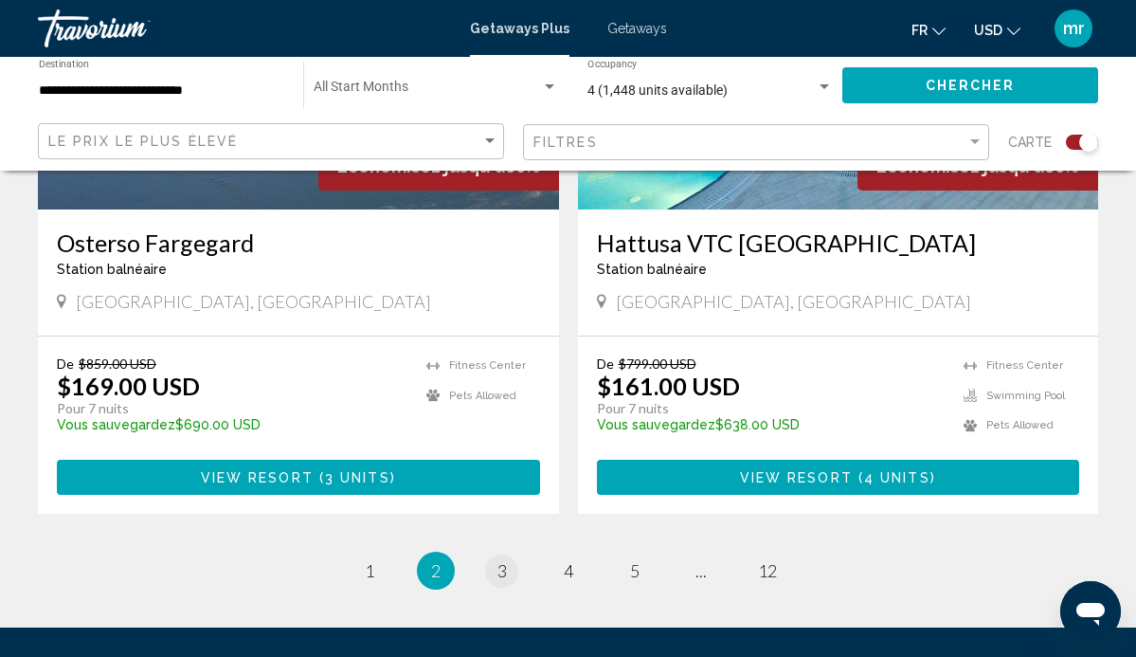
click at [499, 560] on span "3" at bounding box center [502, 570] width 9 height 21
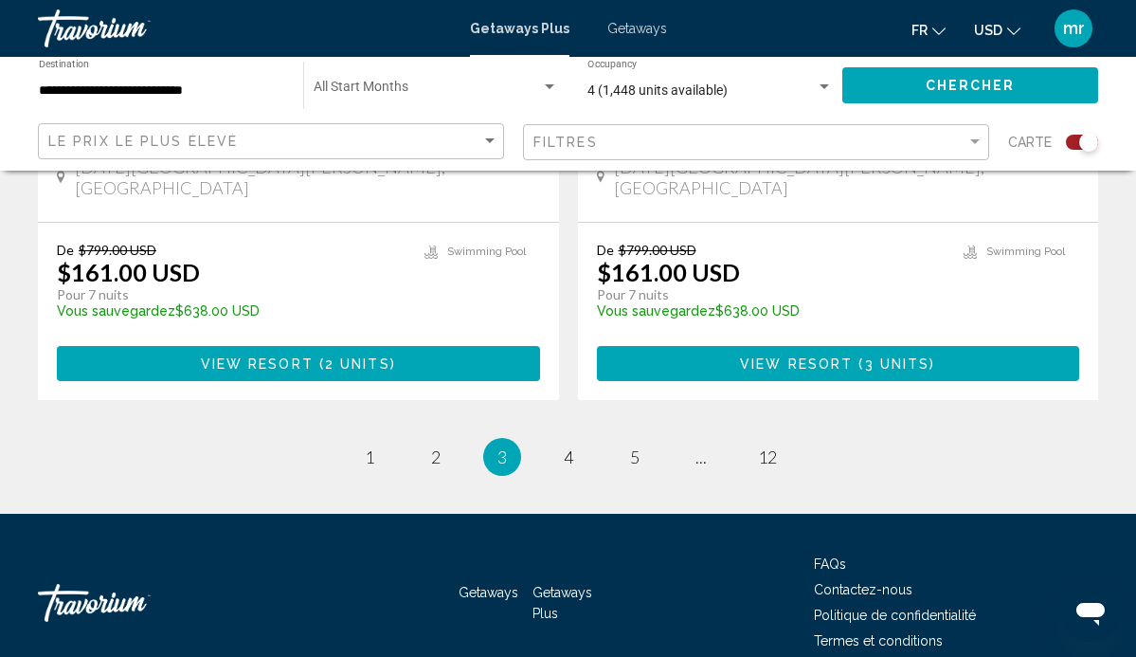
scroll to position [4349, 0]
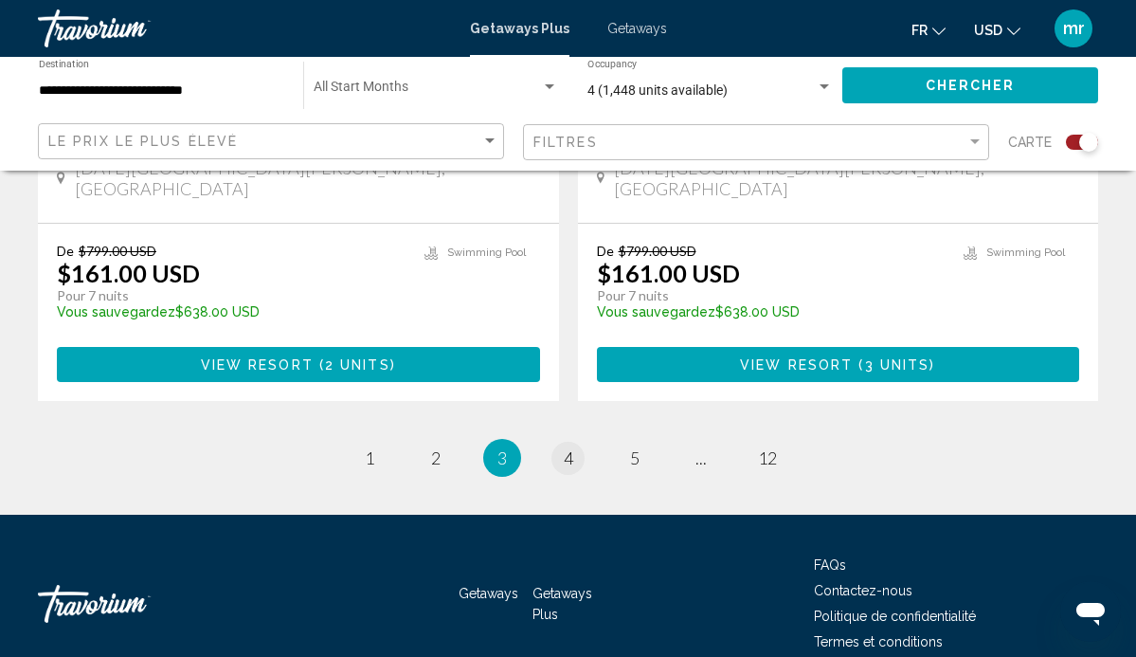
click at [575, 442] on link "page 4" at bounding box center [568, 458] width 33 height 33
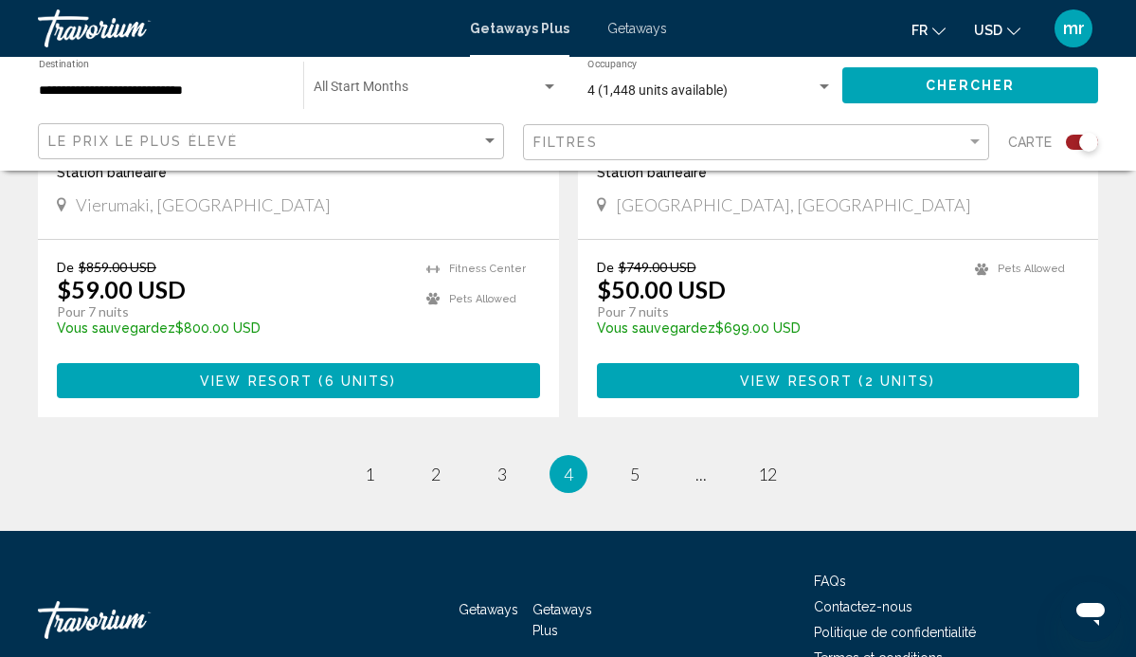
scroll to position [4347, 0]
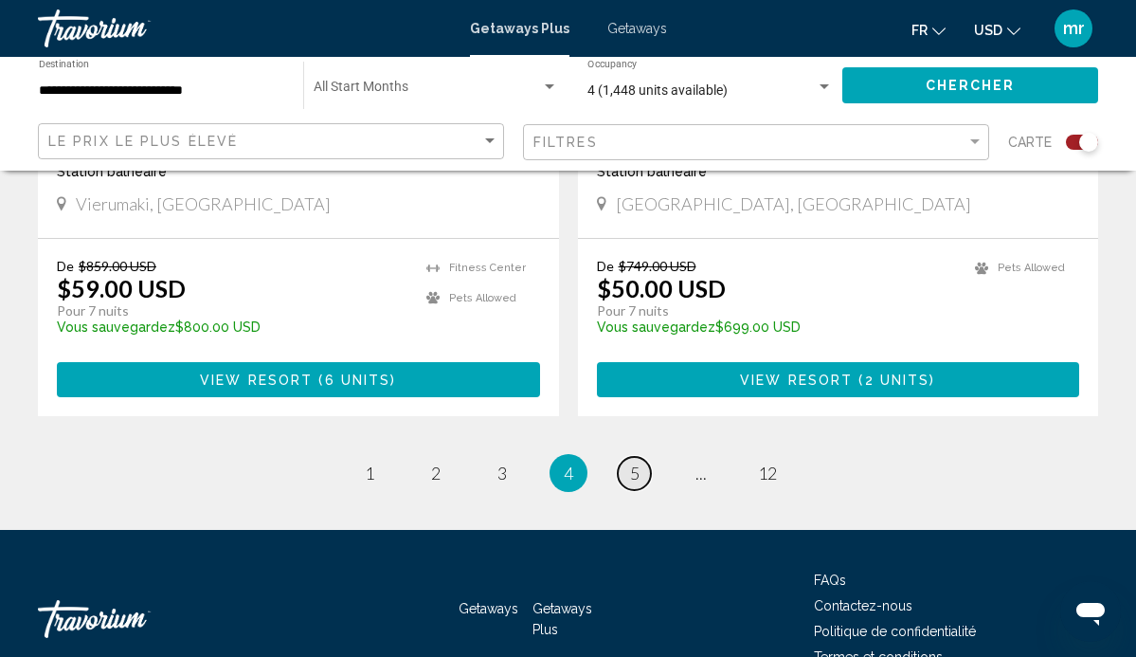
click at [640, 457] on link "page 5" at bounding box center [634, 473] width 33 height 33
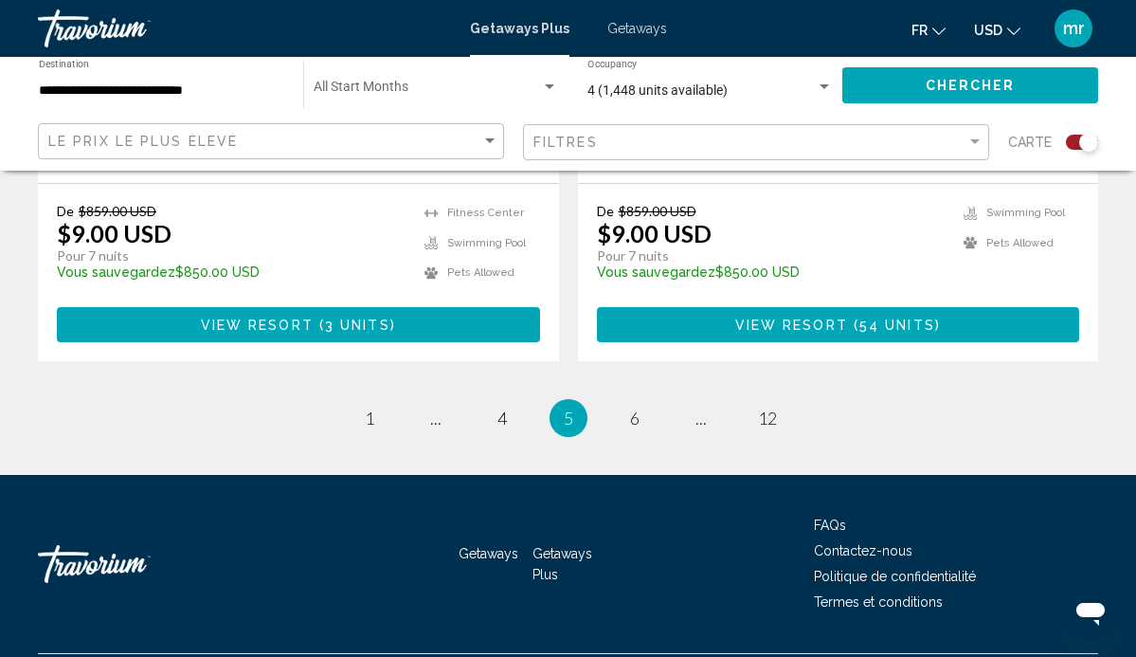
scroll to position [4321, 0]
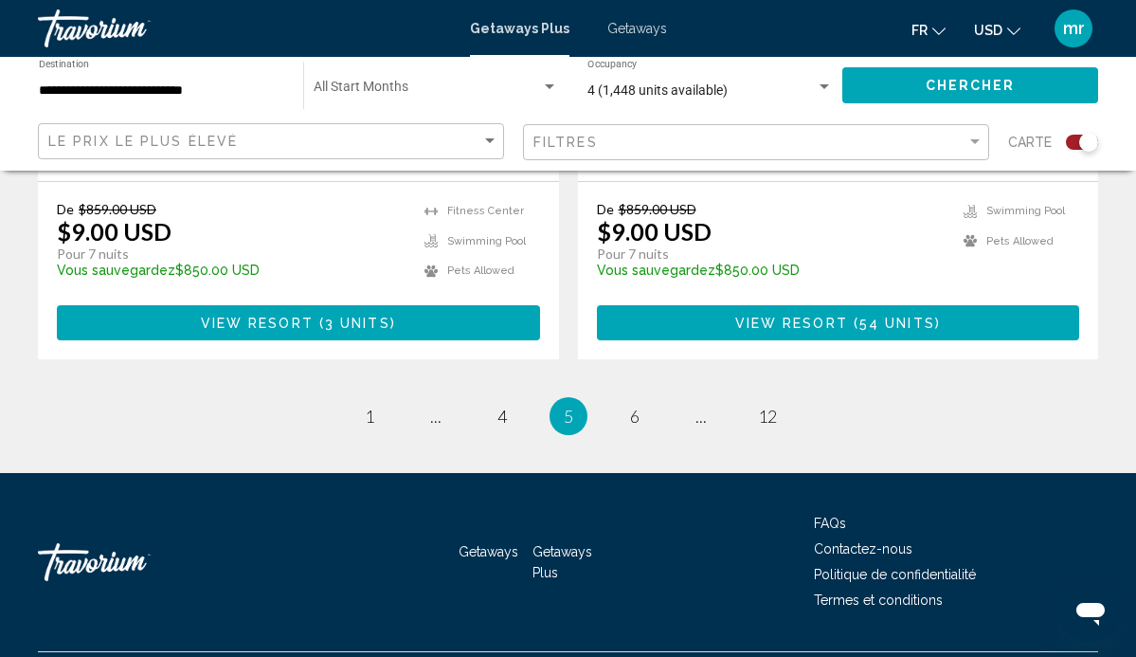
click at [632, 406] on span "6" at bounding box center [634, 416] width 9 height 21
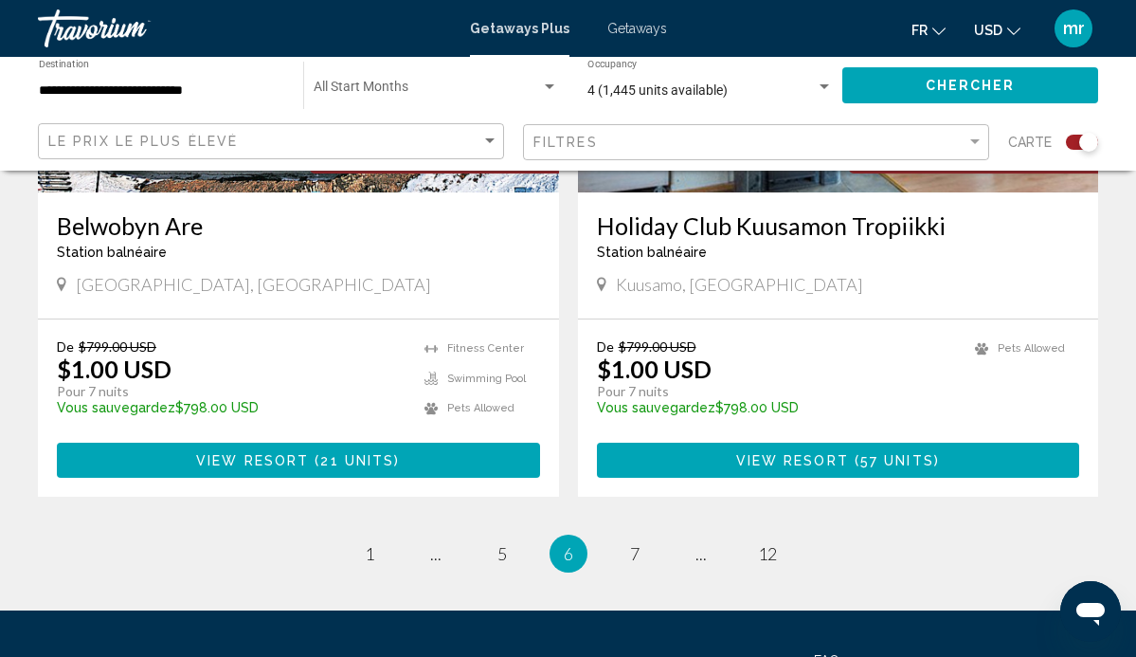
scroll to position [4206, 0]
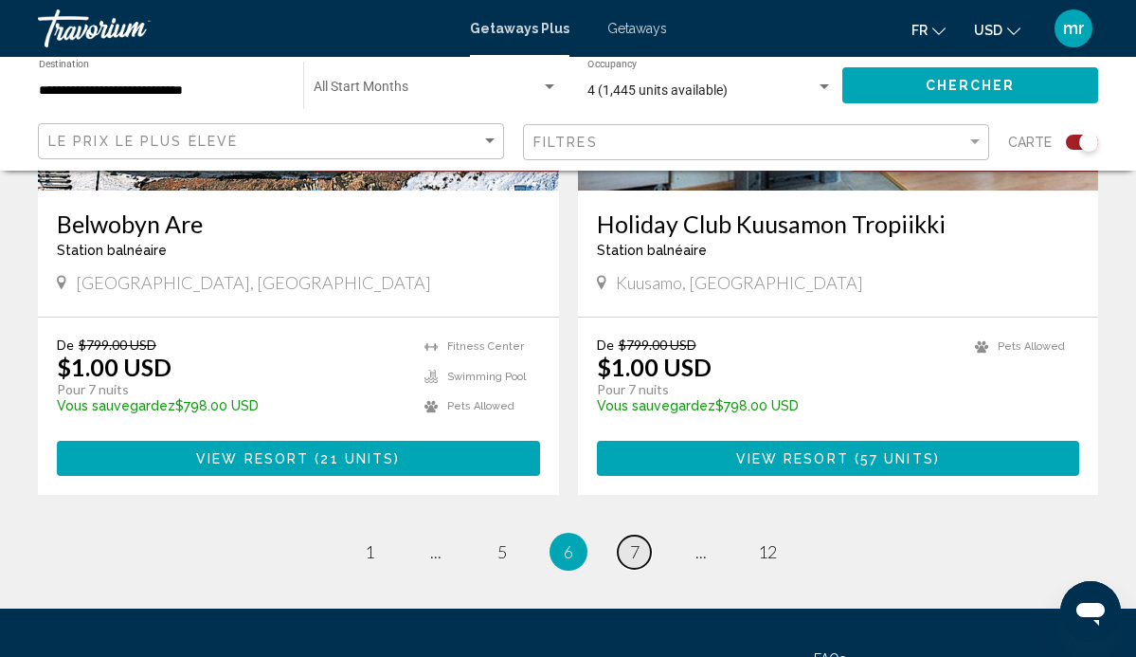
click at [634, 535] on link "page 7" at bounding box center [634, 551] width 33 height 33
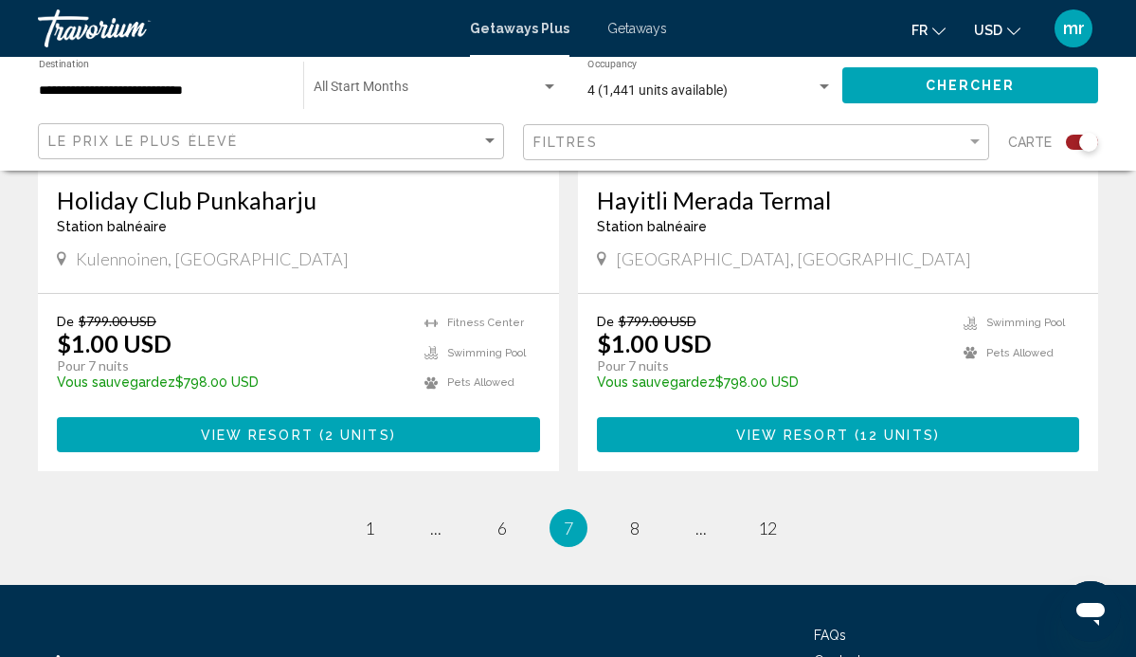
scroll to position [4231, 0]
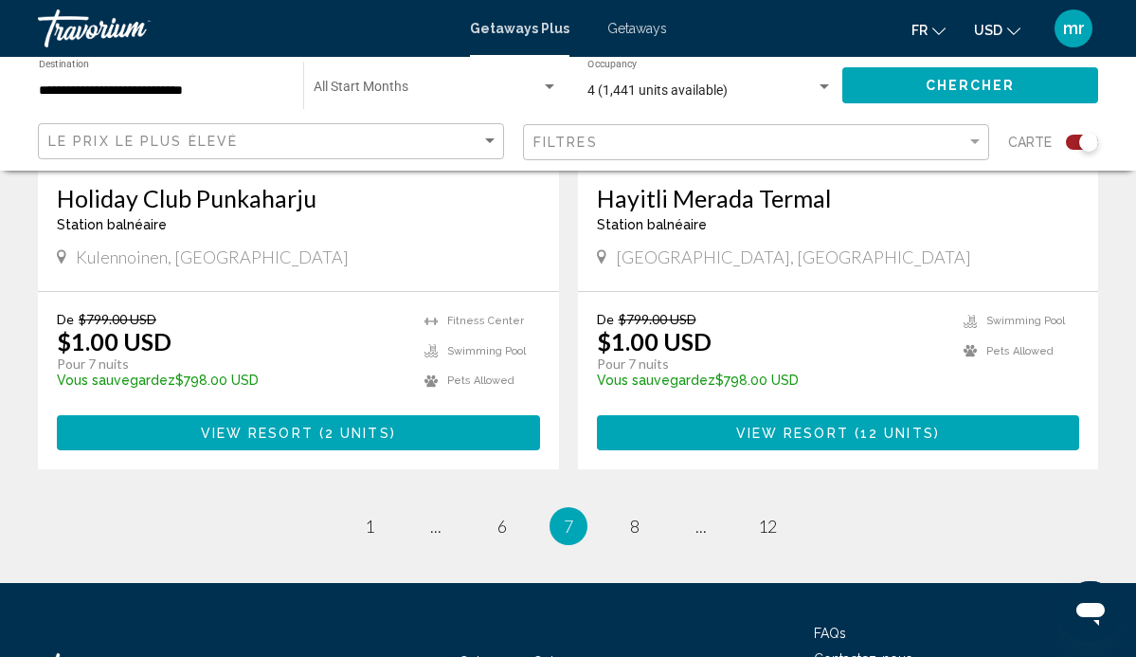
click at [628, 507] on li "page 8" at bounding box center [635, 526] width 38 height 38
click at [643, 510] on link "page 8" at bounding box center [634, 526] width 33 height 33
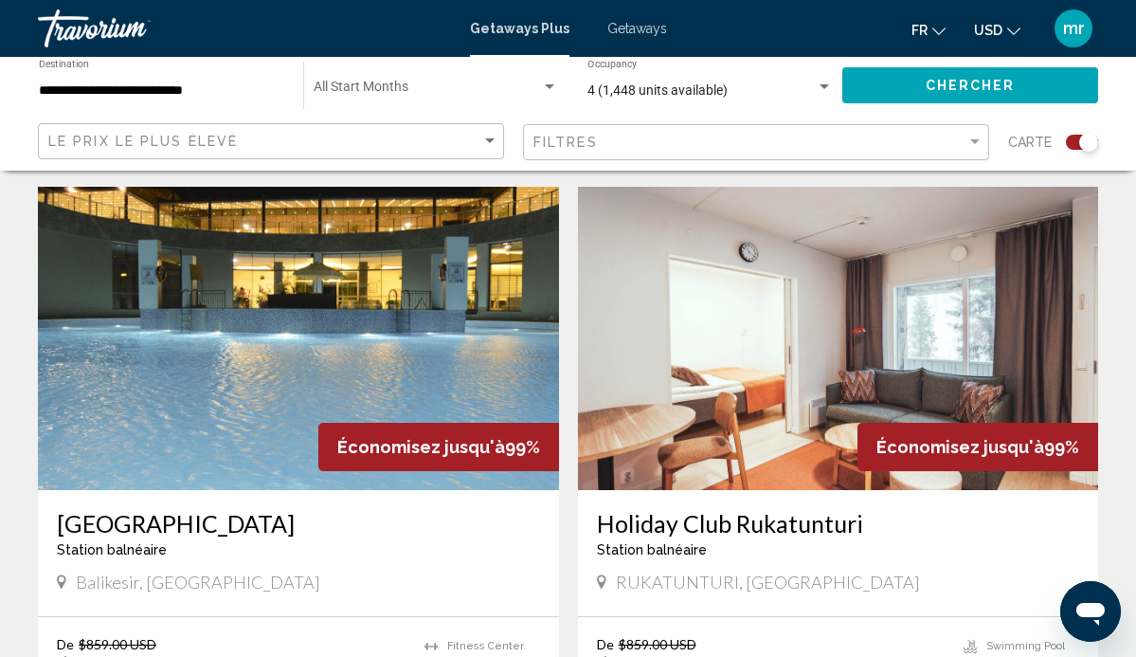
scroll to position [1945, 0]
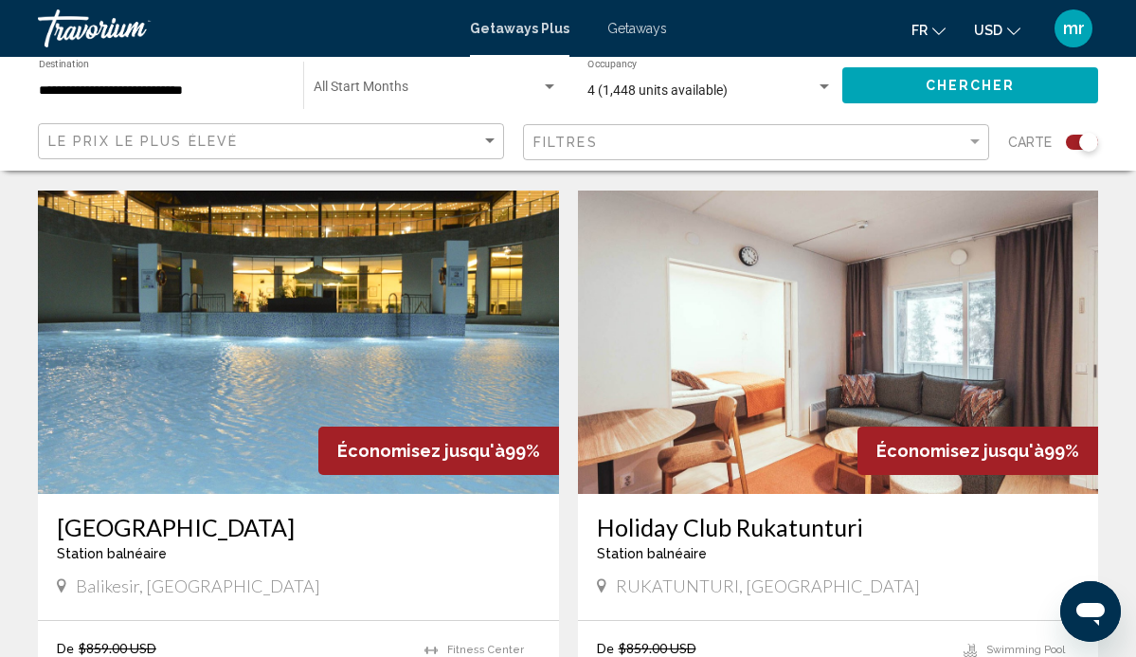
click at [362, 342] on img "Main content" at bounding box center [298, 341] width 521 height 303
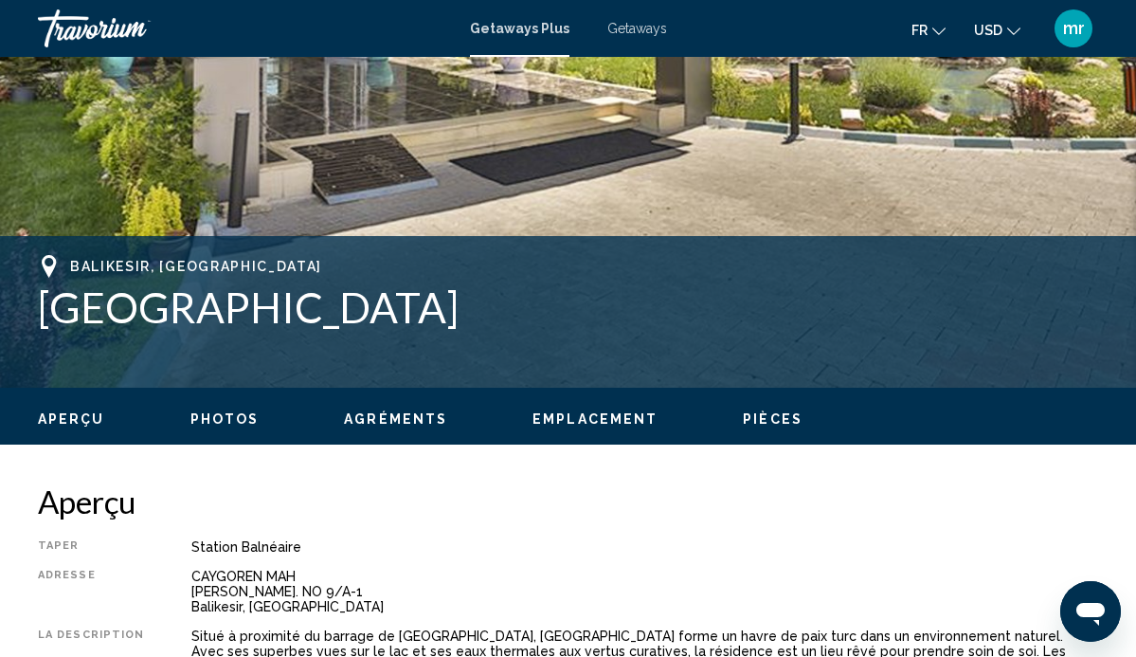
scroll to position [758, 0]
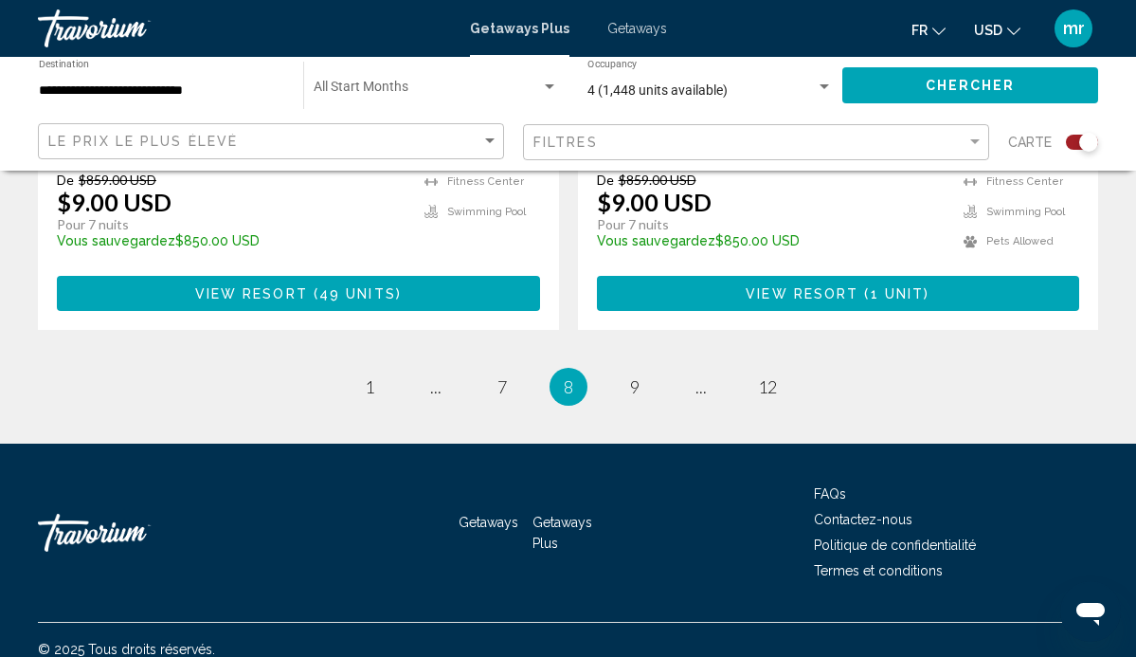
scroll to position [4349, 0]
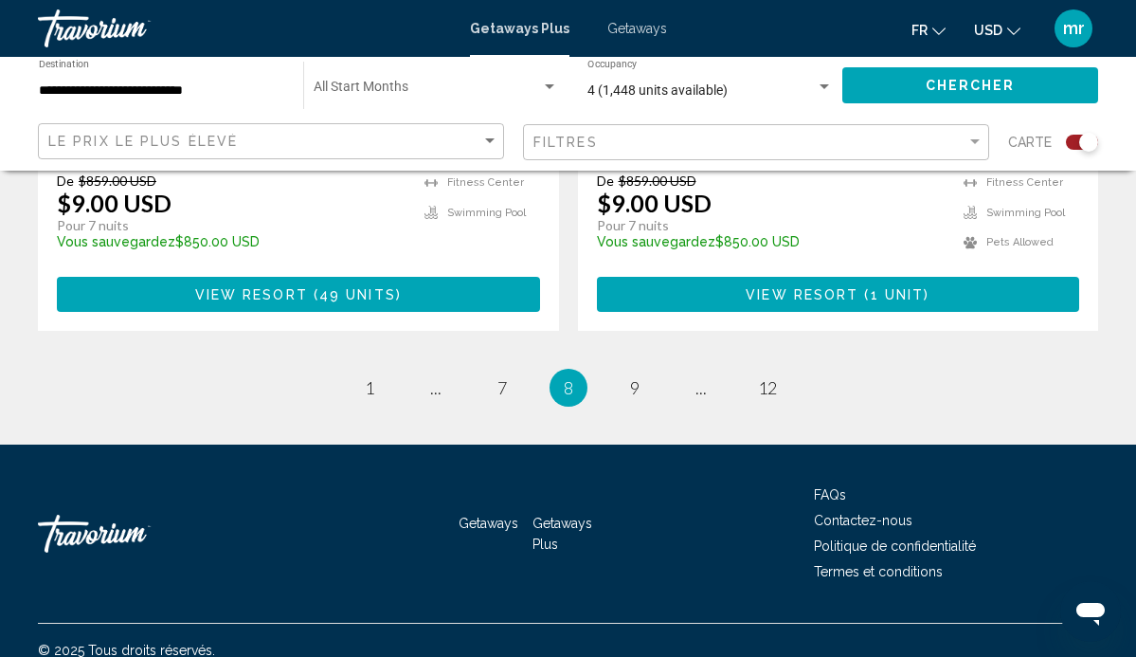
drag, startPoint x: 759, startPoint y: 337, endPoint x: 736, endPoint y: 340, distance: 22.9
click at [768, 377] on span "12" at bounding box center [767, 387] width 19 height 21
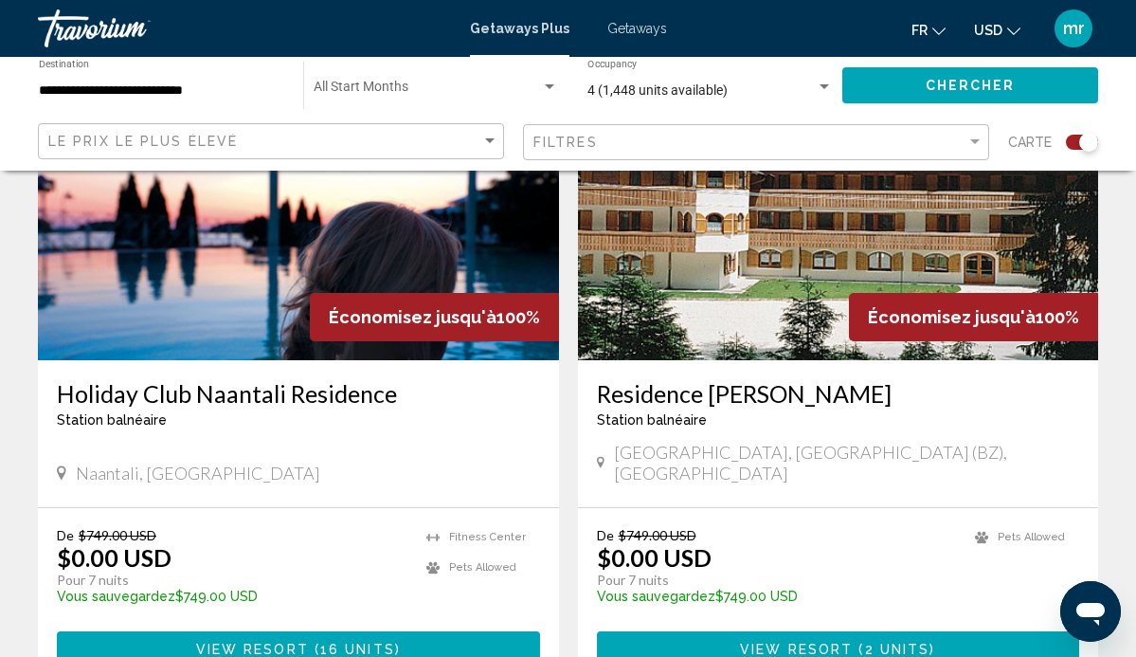
scroll to position [2725, 0]
